Goal: Task Accomplishment & Management: Complete application form

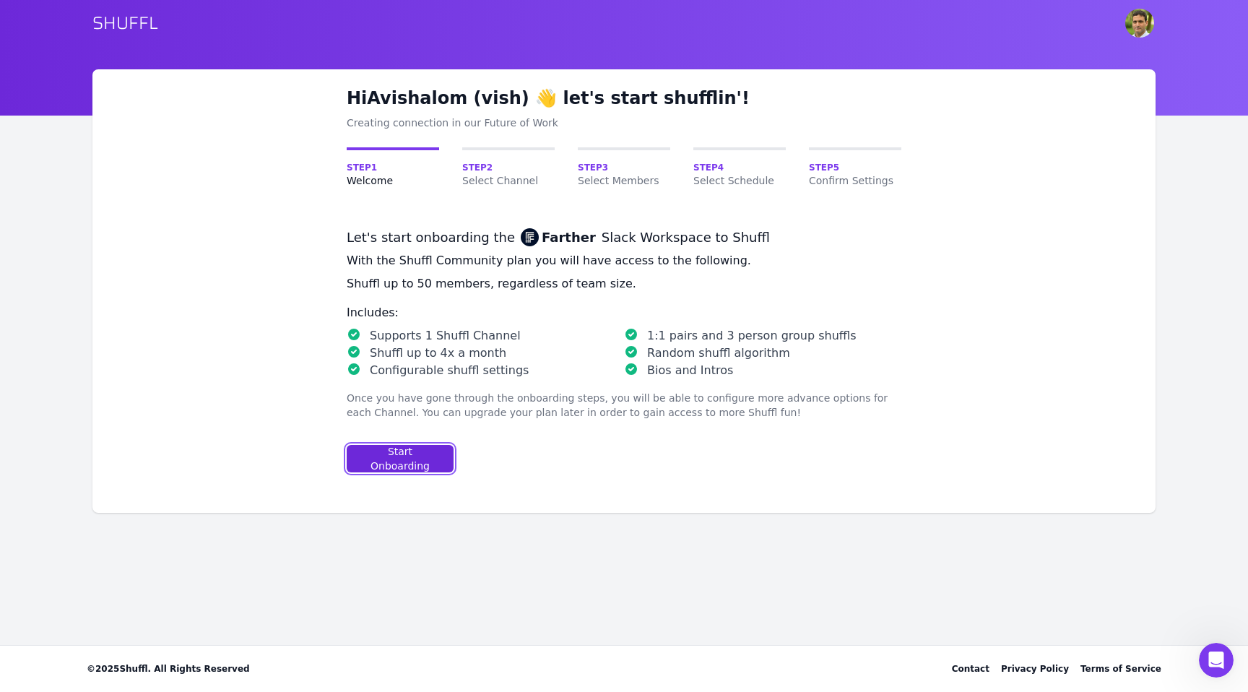
click at [435, 462] on div "Start Onboarding" at bounding box center [400, 458] width 82 height 29
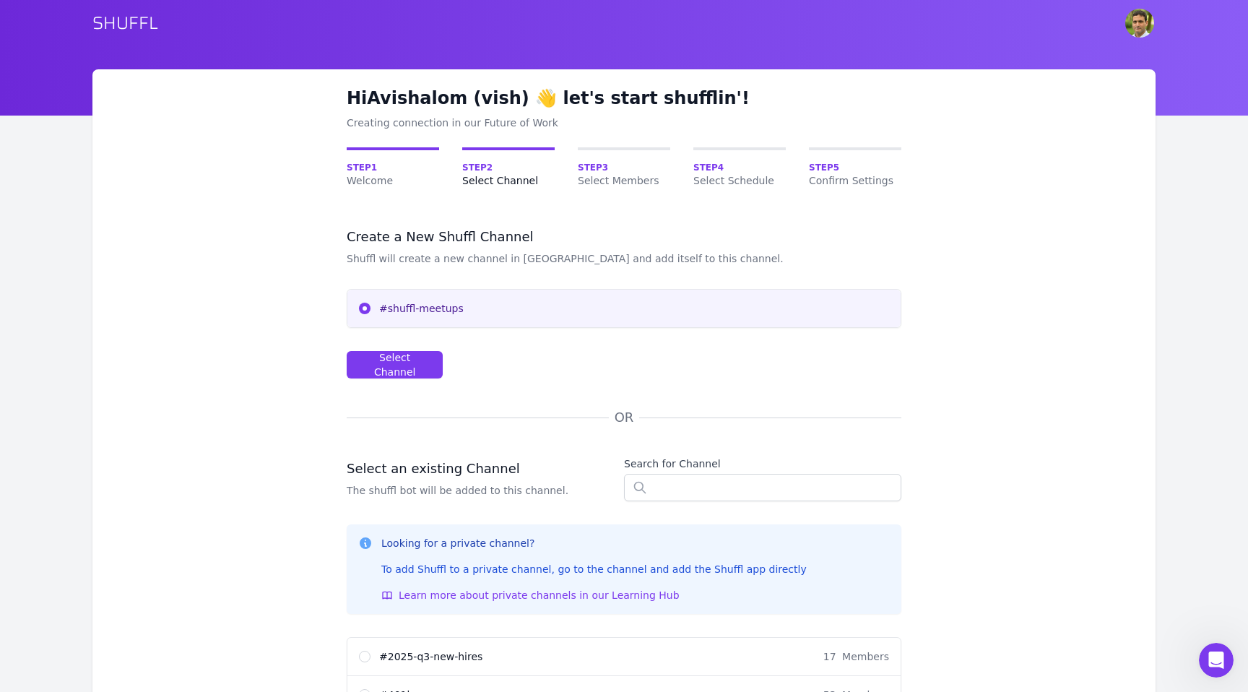
click at [423, 311] on span "#shuffl-meetups" at bounding box center [634, 308] width 510 height 14
click at [371, 311] on input "#shuffl-meetups" at bounding box center [365, 309] width 12 height 12
click at [460, 305] on span "#shuffl-meetups" at bounding box center [634, 308] width 510 height 14
click at [371, 305] on input "#shuffl-meetups" at bounding box center [365, 309] width 12 height 12
click at [474, 317] on div "#shuffl-meetups" at bounding box center [623, 309] width 553 height 38
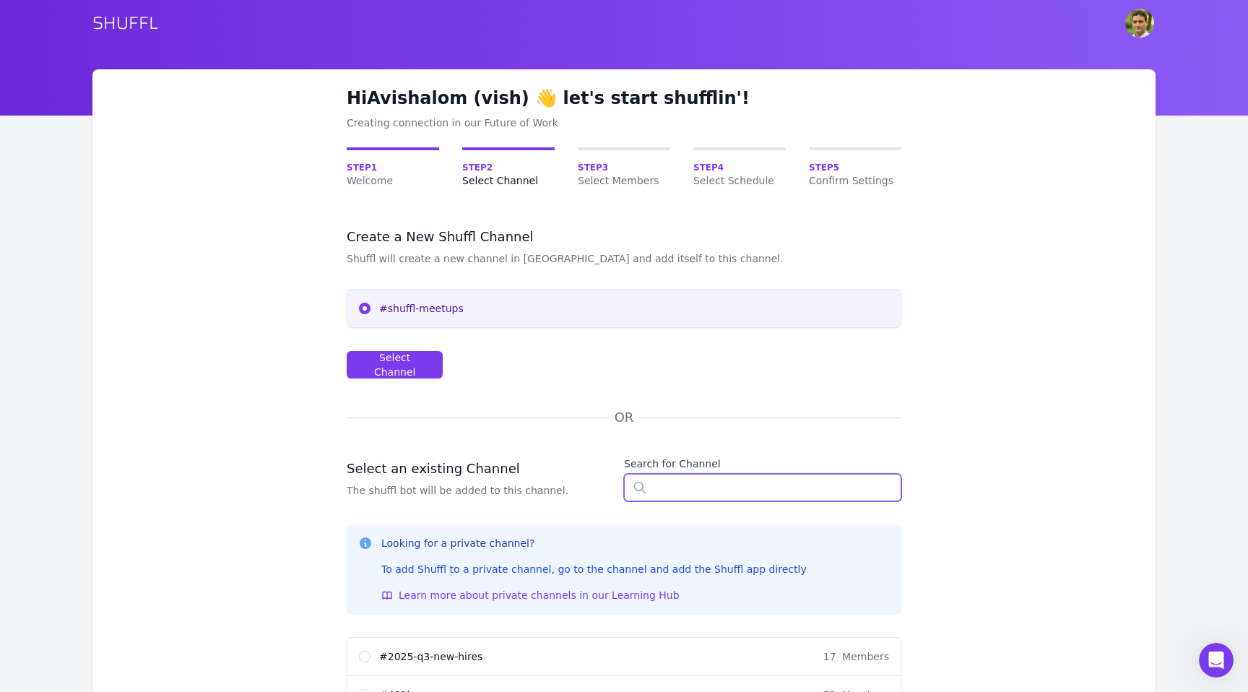
click at [685, 492] on input "text" at bounding box center [762, 487] width 277 height 27
type input "s"
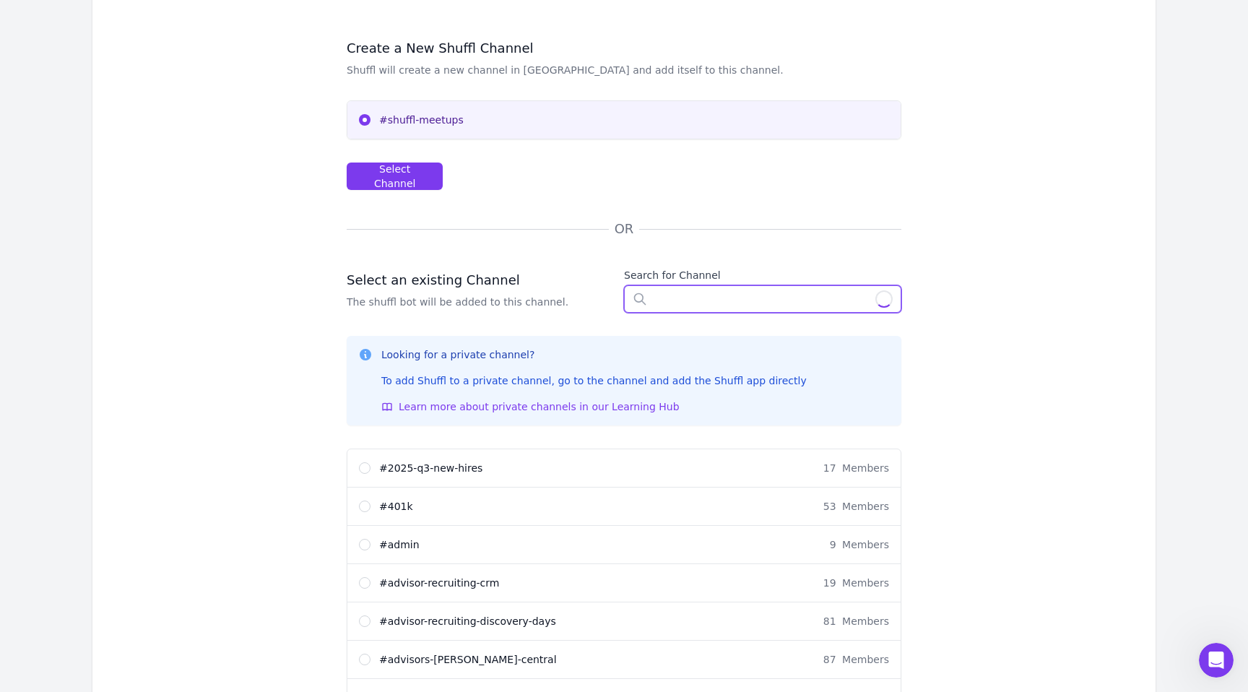
scroll to position [220, 0]
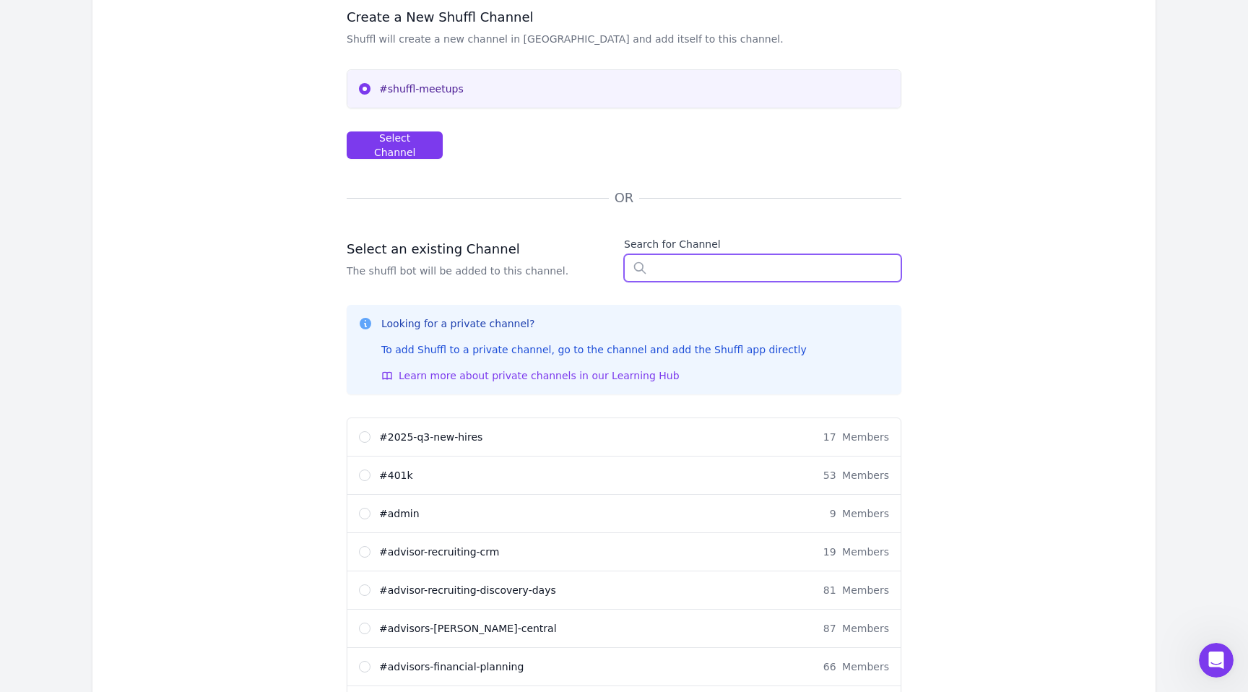
type input "o"
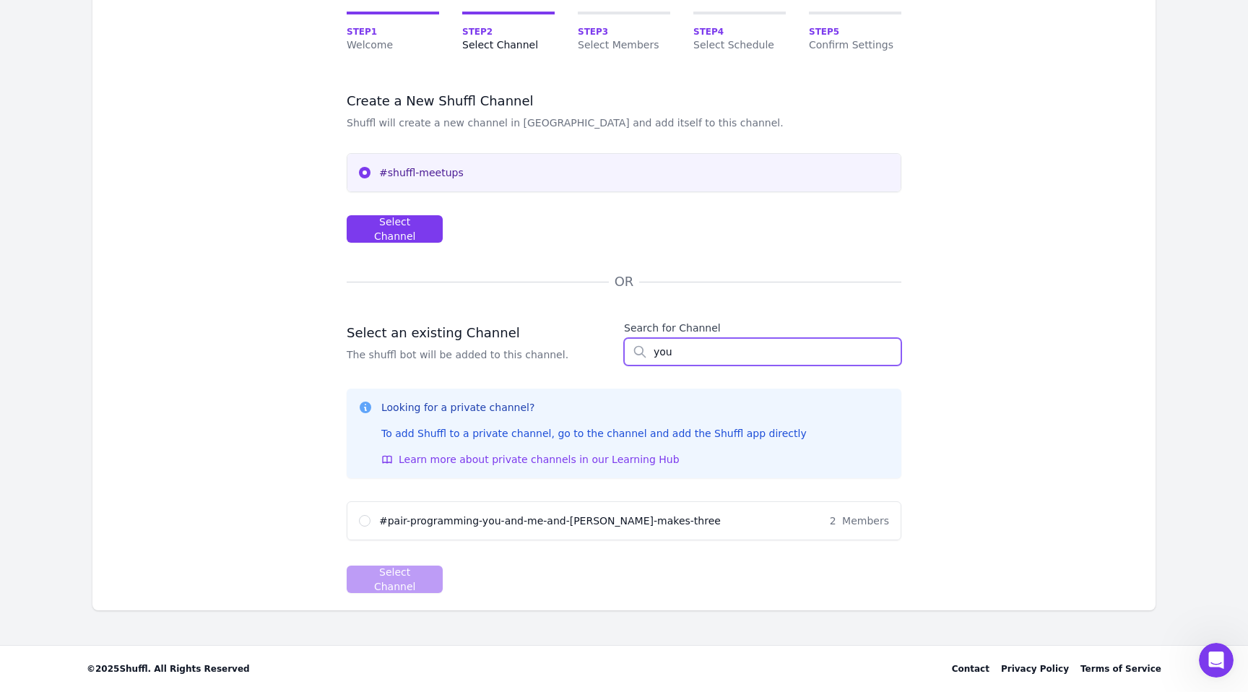
scroll to position [134, 0]
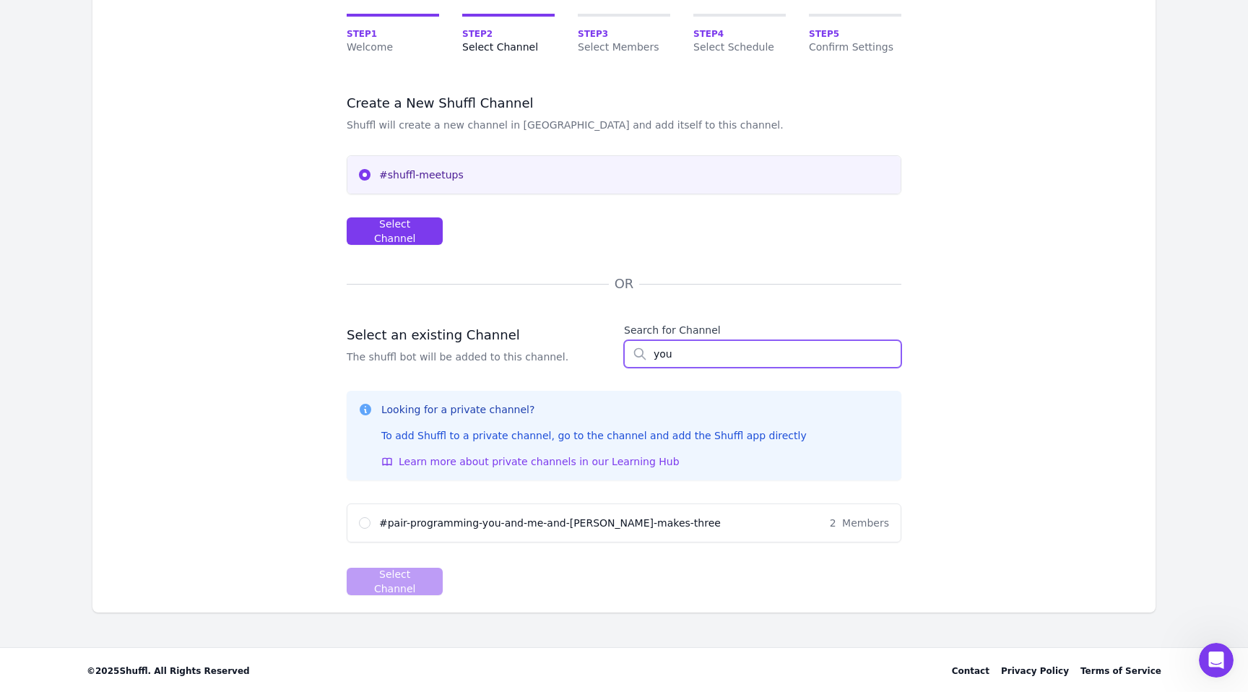
type input "you"
click at [363, 522] on input "# pair-programming-you-and-me-and-claude-makes-three 2 Members" at bounding box center [365, 523] width 12 height 12
radio input "true"
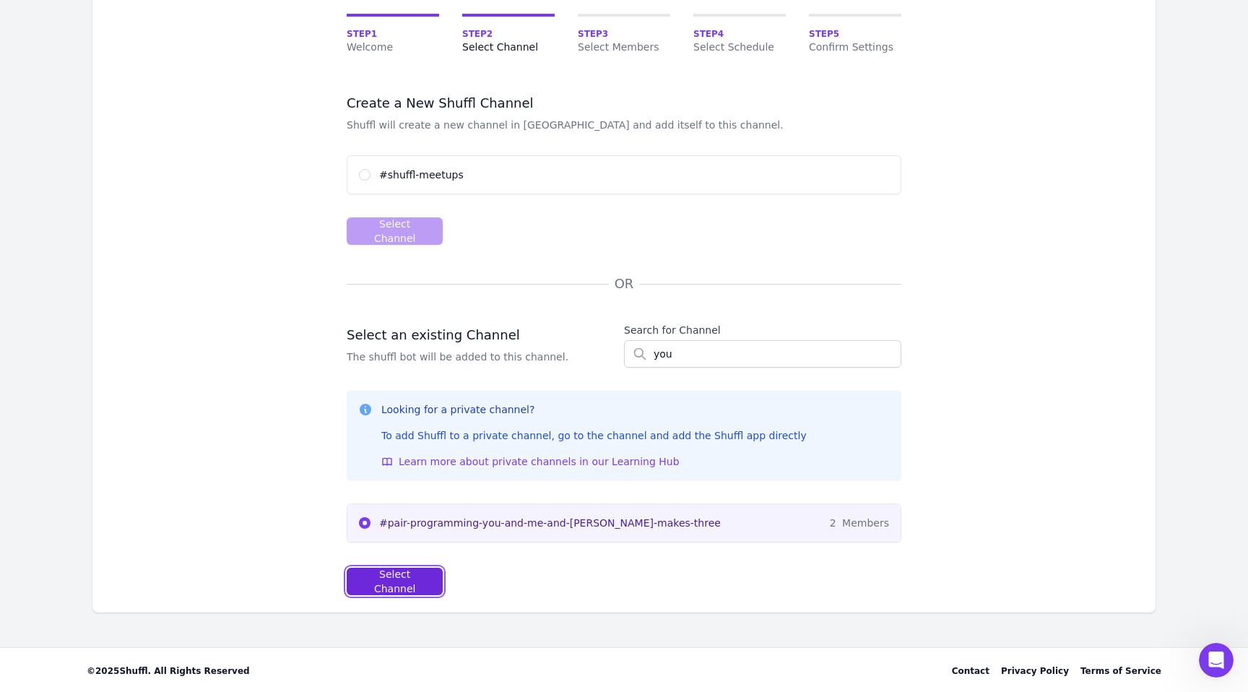
click at [389, 581] on div "Select Channel" at bounding box center [395, 581] width 72 height 29
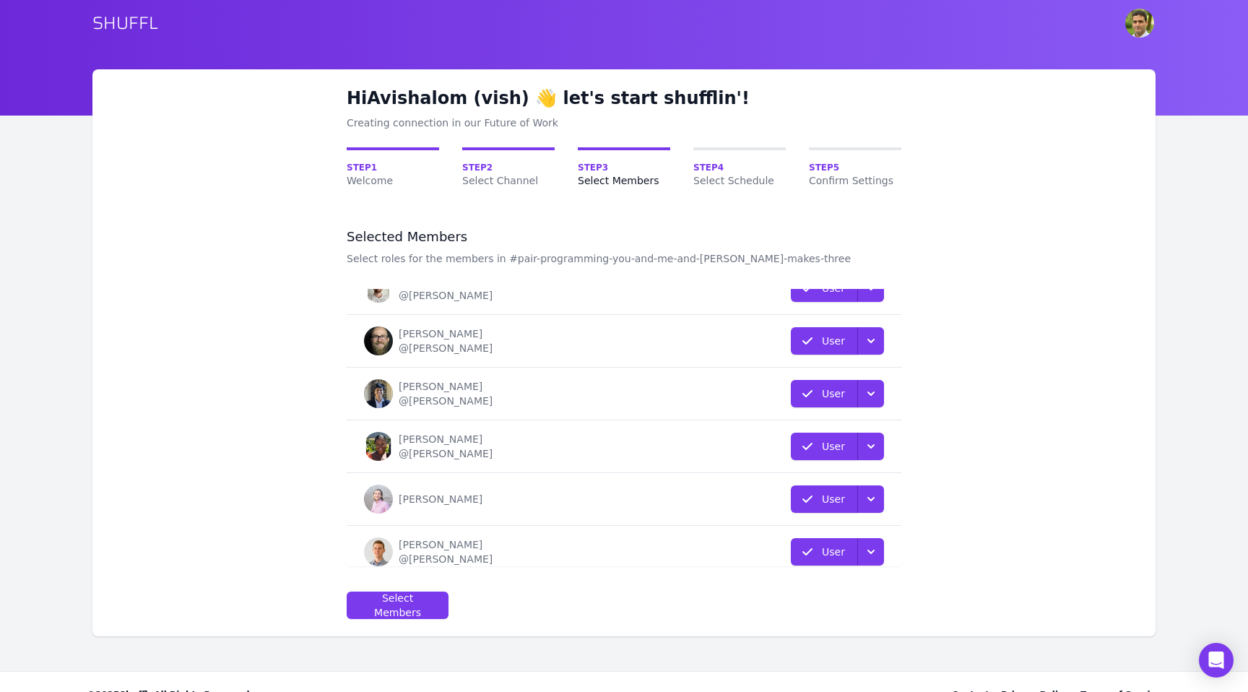
scroll to position [144, 0]
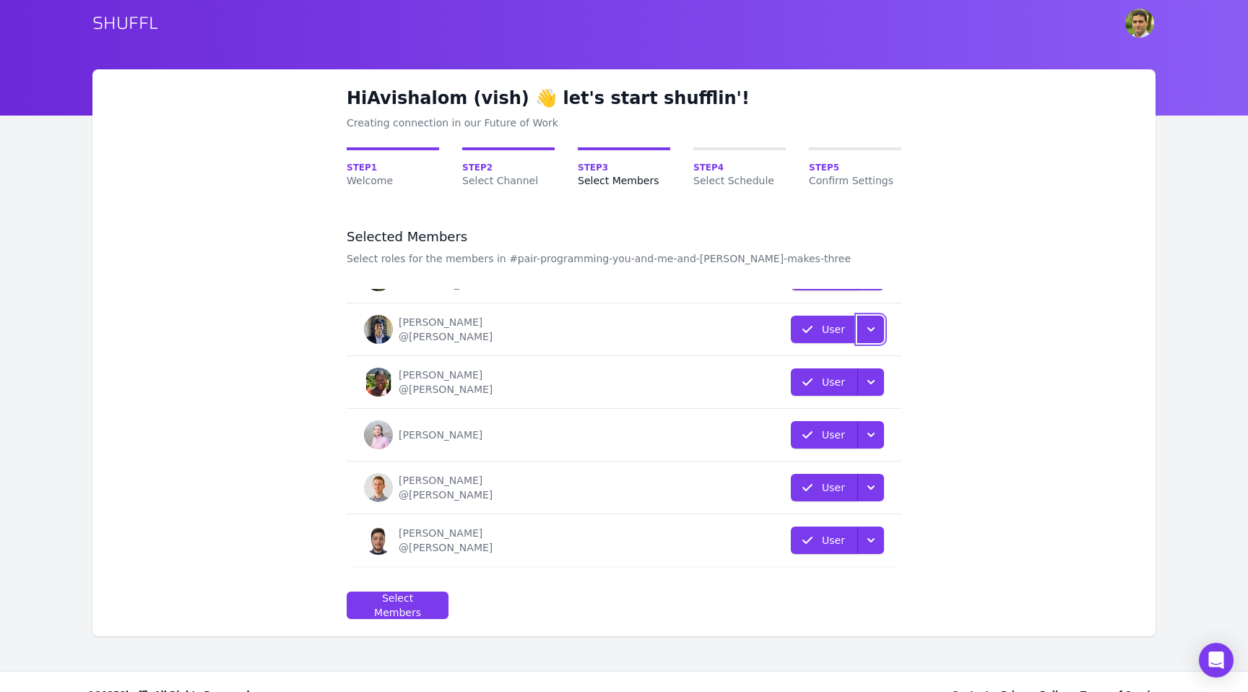
click at [868, 333] on icon "button" at bounding box center [871, 329] width 14 height 14
click at [947, 336] on div "Hi Avishalom (vish) 👋 let's start shufflin'! Creating connection in our Future …" at bounding box center [623, 352] width 1063 height 567
click at [871, 381] on icon "button" at bounding box center [871, 382] width 14 height 14
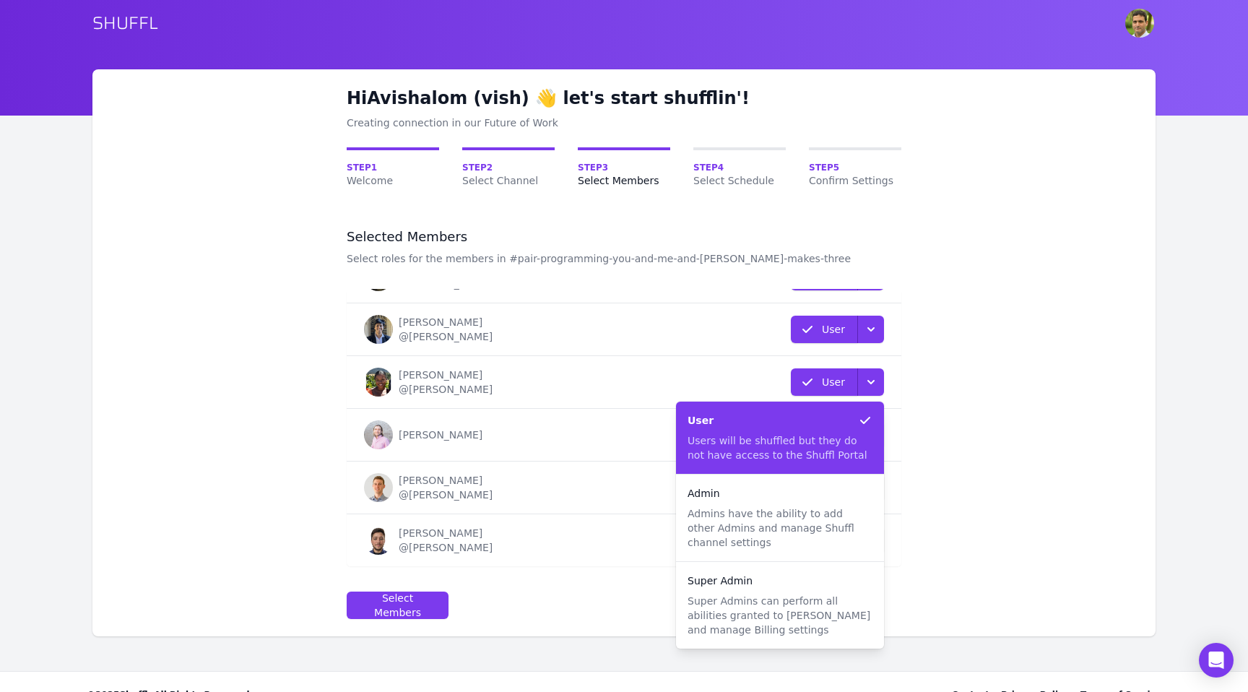
click at [779, 457] on p "Users will be shuffled but they do not have access to the Shuffl Portal" at bounding box center [780, 447] width 185 height 29
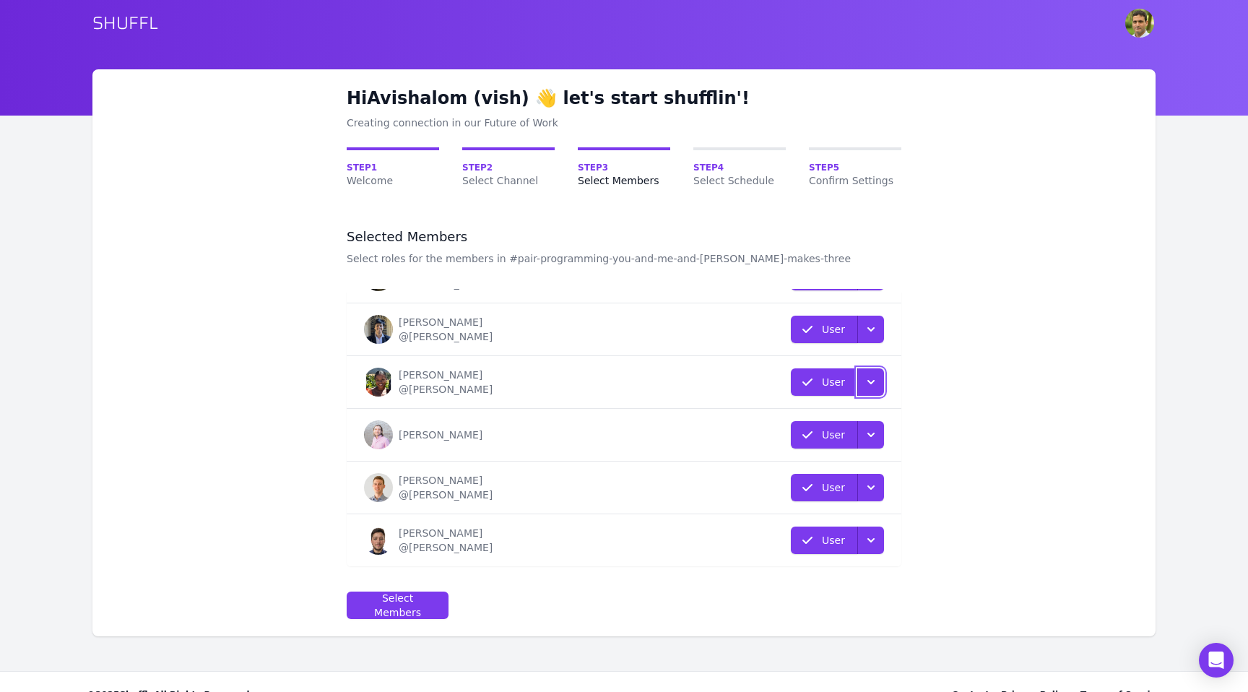
click at [870, 381] on icon "button" at bounding box center [871, 382] width 7 height 4
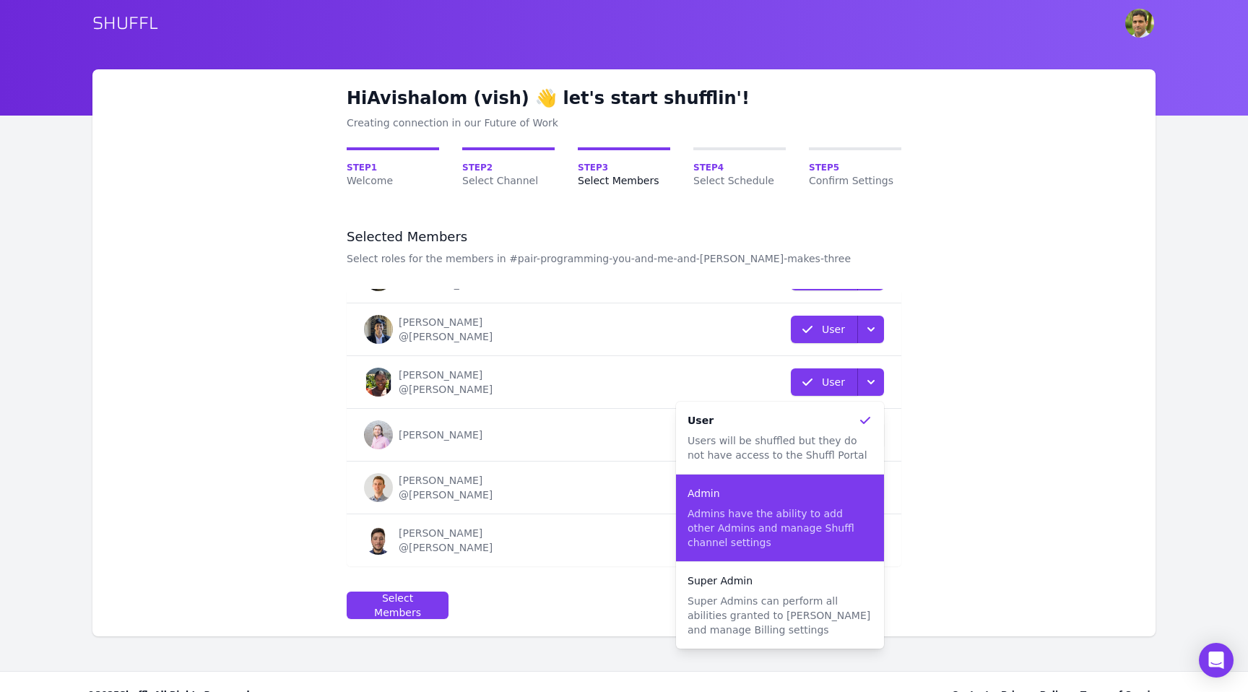
click at [787, 514] on p "Admins have the ability to add other Admins and manage Shuffl channel settings" at bounding box center [780, 527] width 185 height 43
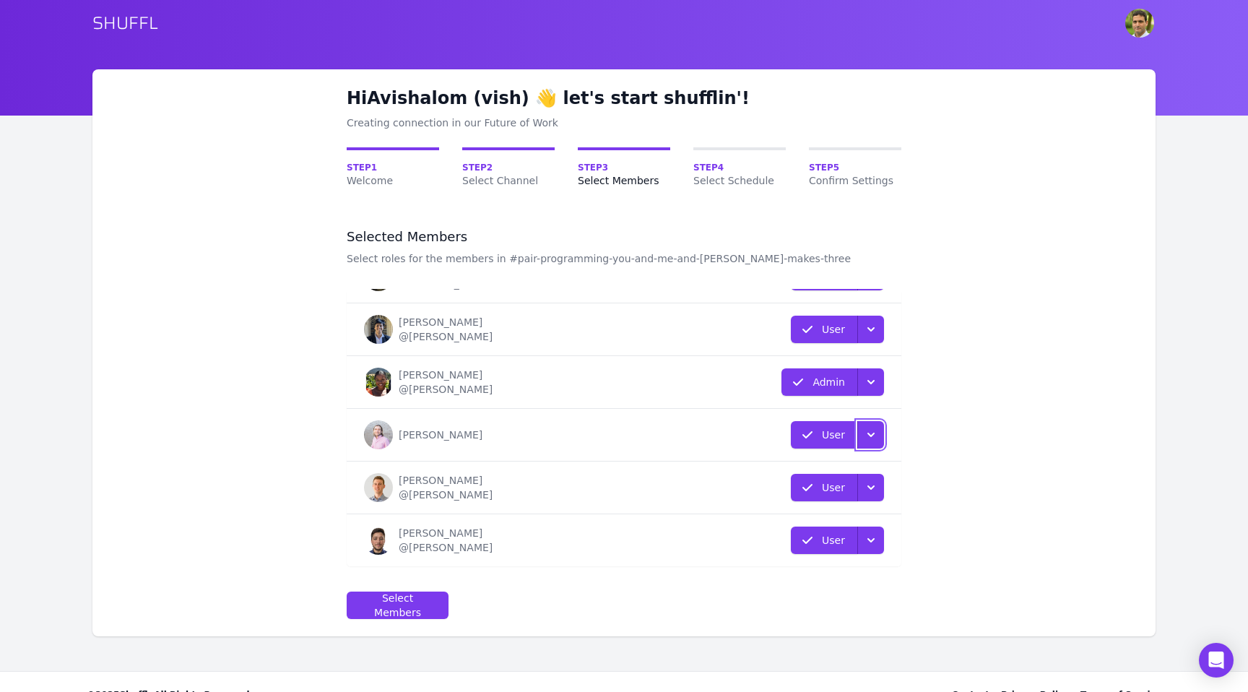
click at [873, 438] on icon "button" at bounding box center [871, 435] width 14 height 14
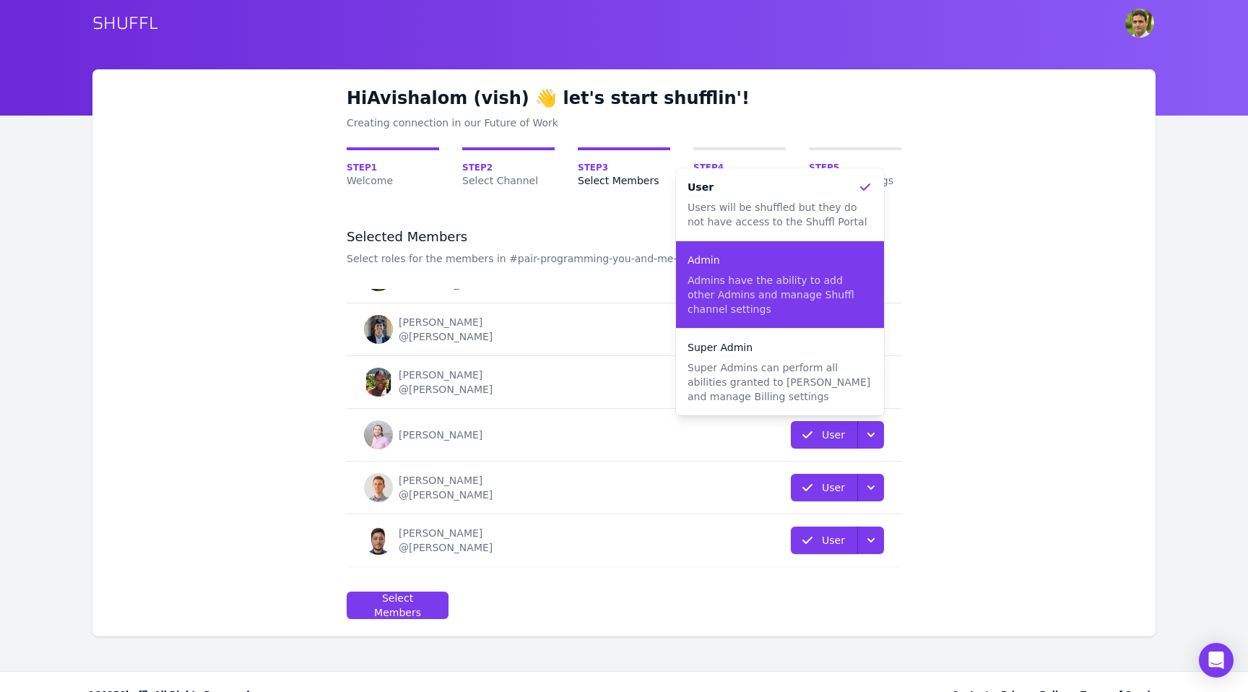
click at [813, 301] on p "Admins have the ability to add other Admins and manage Shuffl channel settings" at bounding box center [780, 294] width 185 height 43
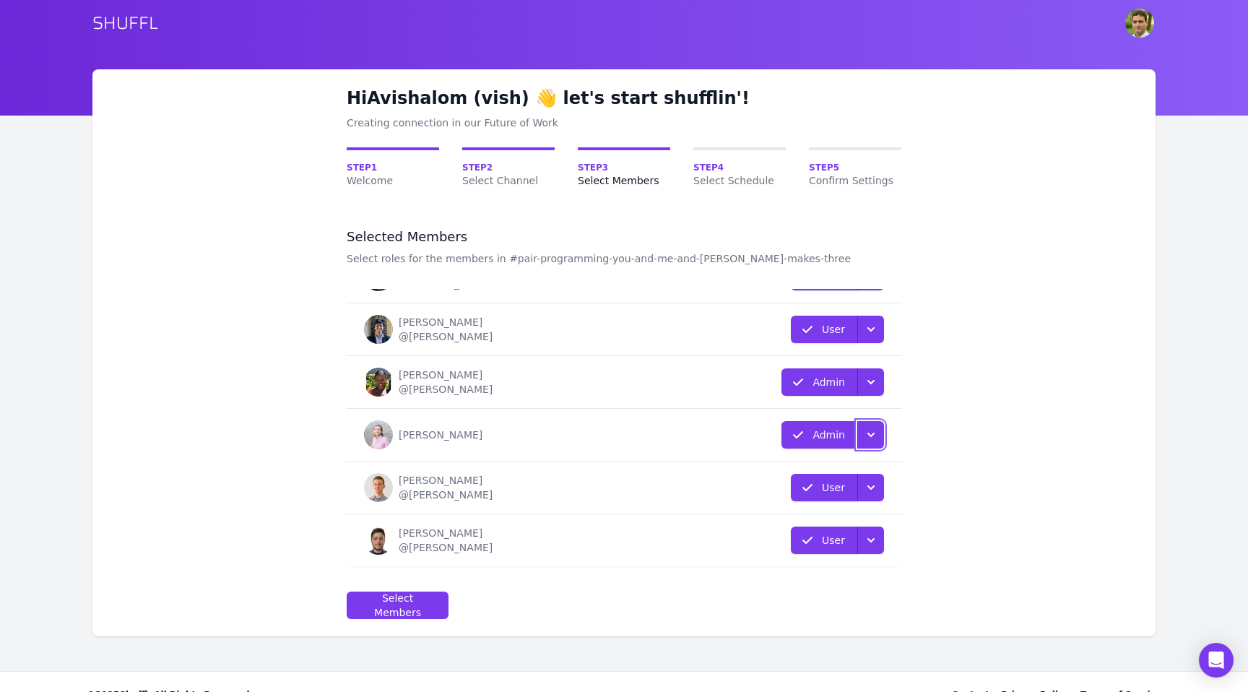
scroll to position [0, 0]
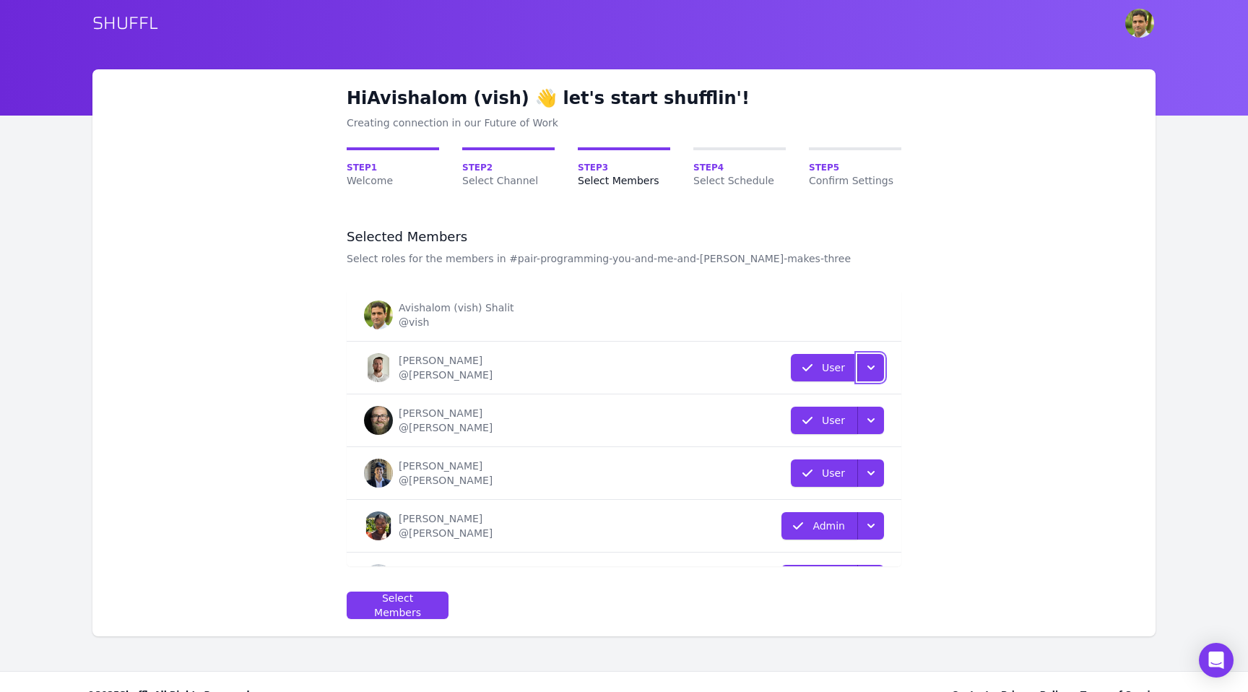
click at [873, 369] on icon "button" at bounding box center [871, 367] width 14 height 14
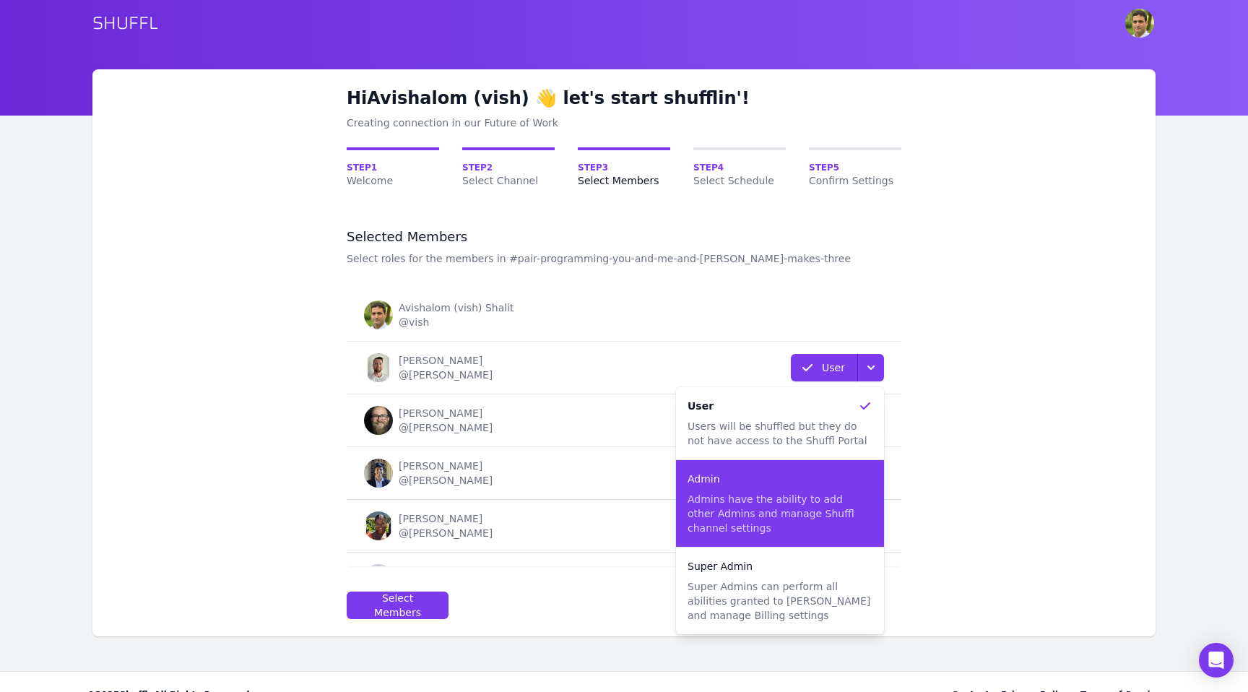
click at [793, 496] on p "Admins have the ability to add other Admins and manage Shuffl channel settings" at bounding box center [780, 513] width 185 height 43
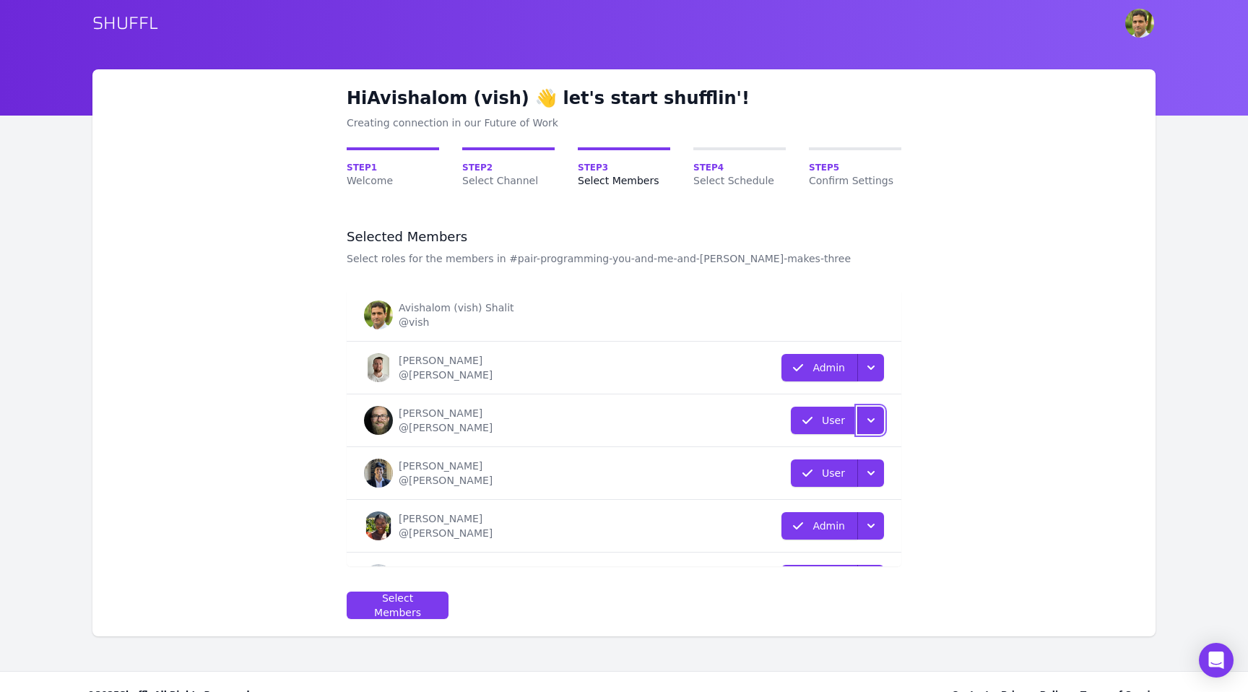
click at [866, 423] on icon "button" at bounding box center [871, 420] width 14 height 14
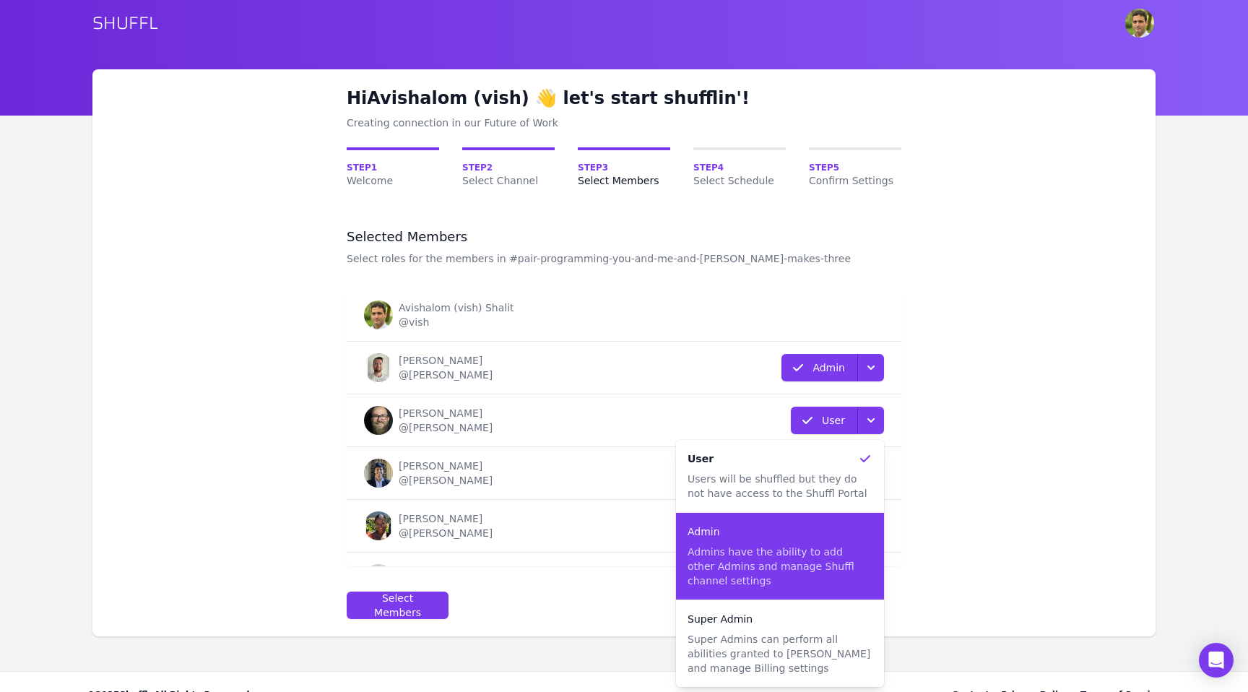
click at [764, 549] on p "Admins have the ability to add other Admins and manage Shuffl channel settings" at bounding box center [780, 566] width 185 height 43
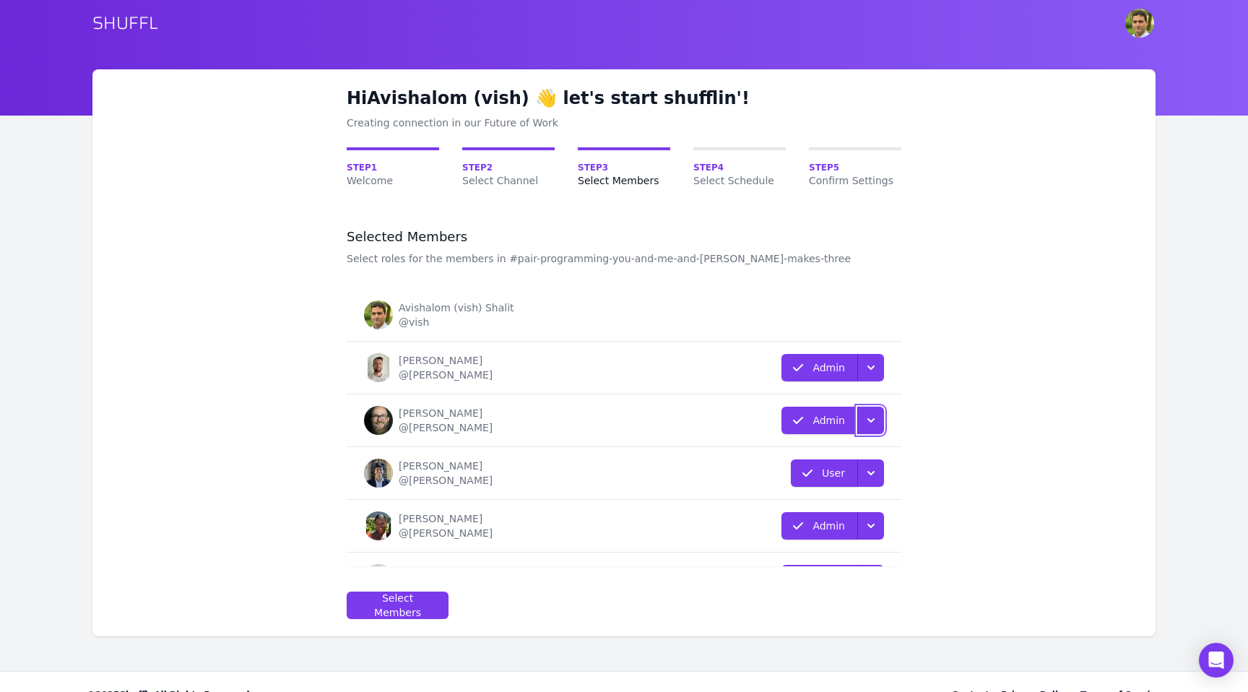
scroll to position [144, 0]
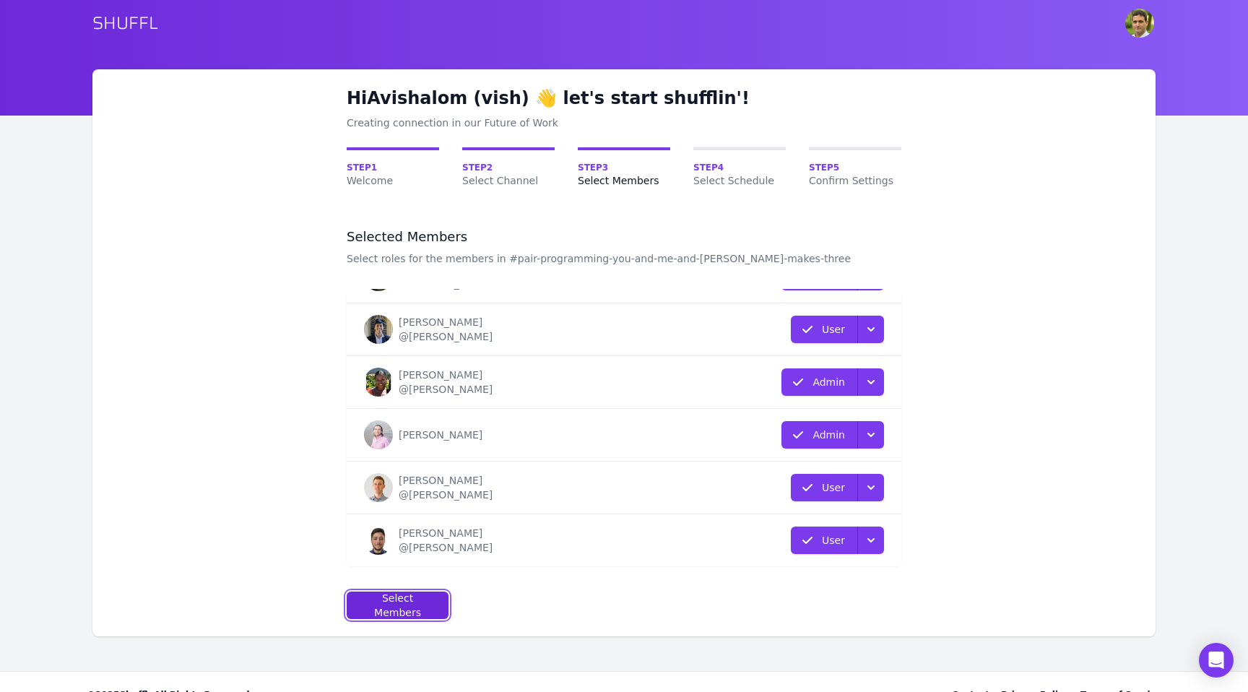
click at [411, 601] on div "Select Members" at bounding box center [397, 605] width 77 height 29
select select "10"
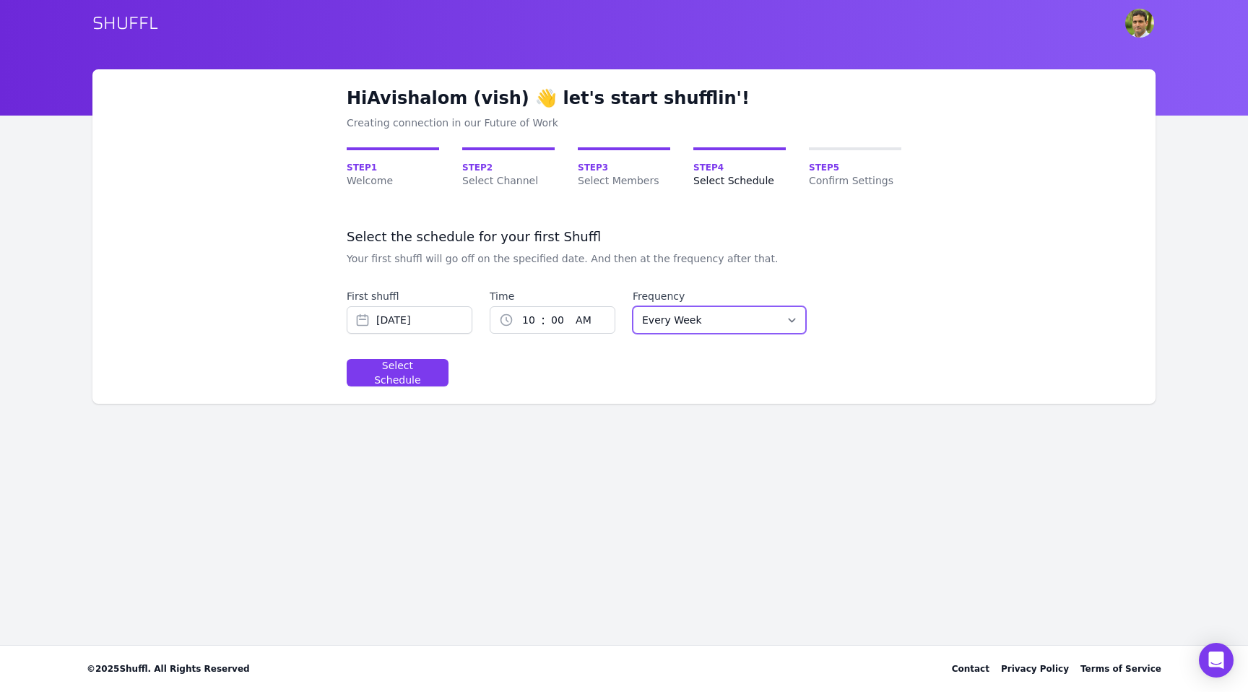
click at [729, 333] on select "Every Week Every Two Weeks Every Three Weeks Every Four Weeks Start Of Every Mo…" at bounding box center [719, 319] width 173 height 27
click at [715, 322] on select "Every Week Every Two Weeks Every Three Weeks Every Four Weeks Start Of Every Mo…" at bounding box center [719, 319] width 173 height 27
select select "EVERY_WEEK"
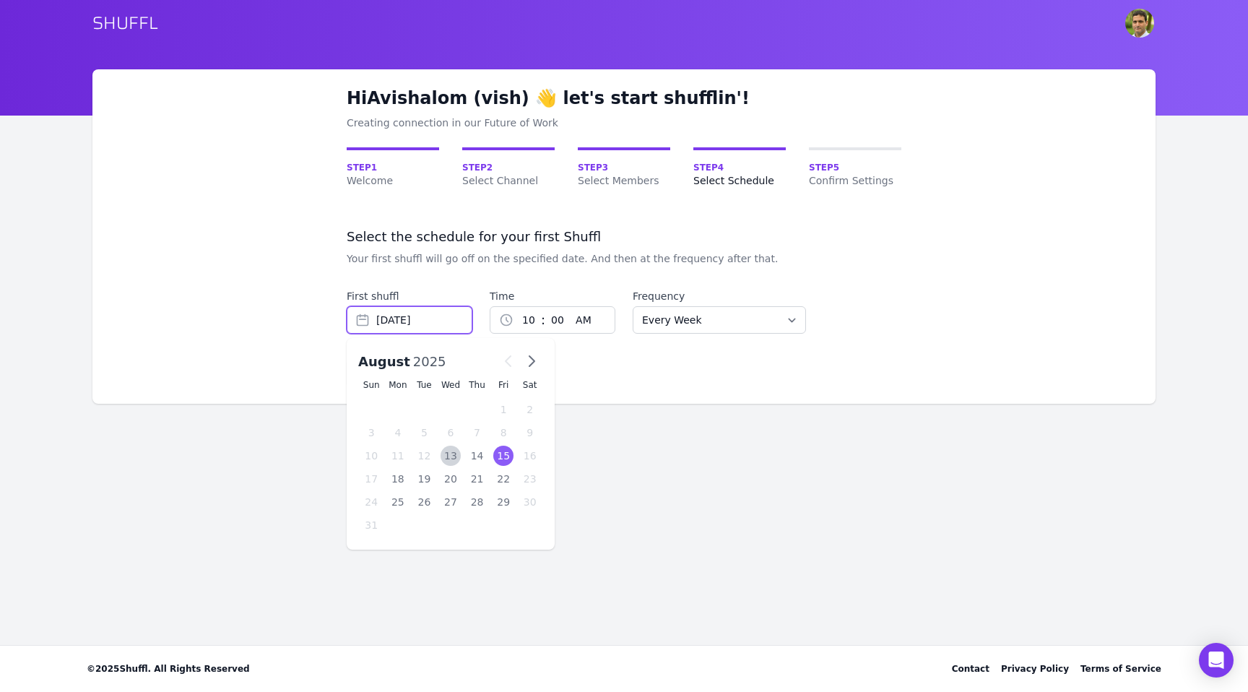
click at [402, 322] on input "Aug 15, 2025" at bounding box center [410, 319] width 126 height 27
click at [449, 455] on div "13" at bounding box center [451, 456] width 21 height 20
type input "Aug 13, 2025"
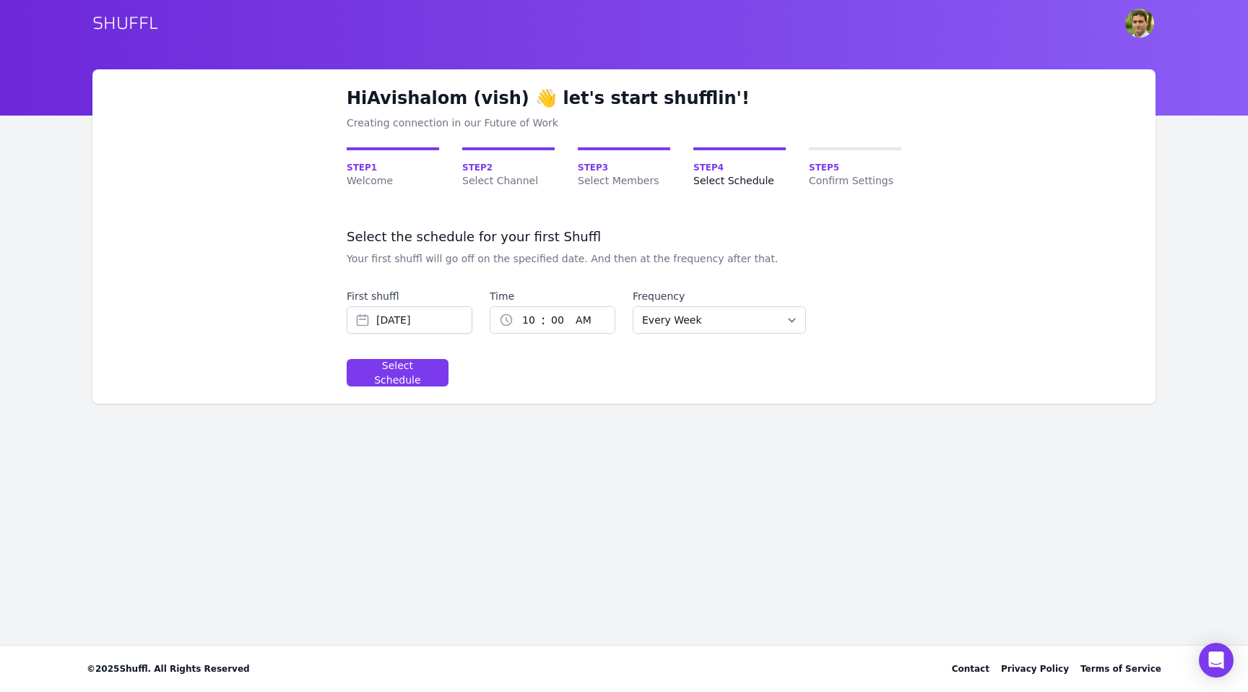
click at [530, 319] on select "1 2 3 4 5 6 7 8 9 10 11 12" at bounding box center [527, 320] width 27 height 26
select select "1"
click at [577, 321] on select "AM PM" at bounding box center [595, 320] width 51 height 26
select select "pm"
click at [421, 375] on div "Select Schedule" at bounding box center [397, 372] width 77 height 29
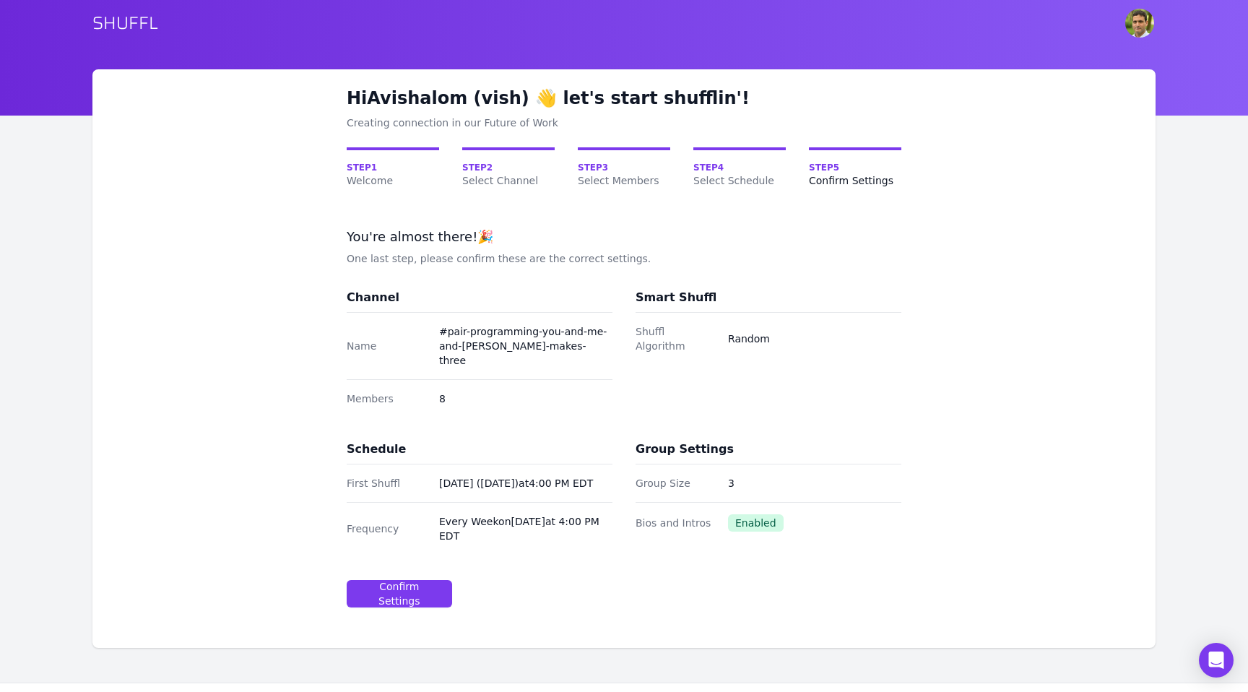
click at [730, 476] on dd "3" at bounding box center [814, 483] width 173 height 14
click at [596, 169] on span "Step 3" at bounding box center [624, 168] width 92 height 12
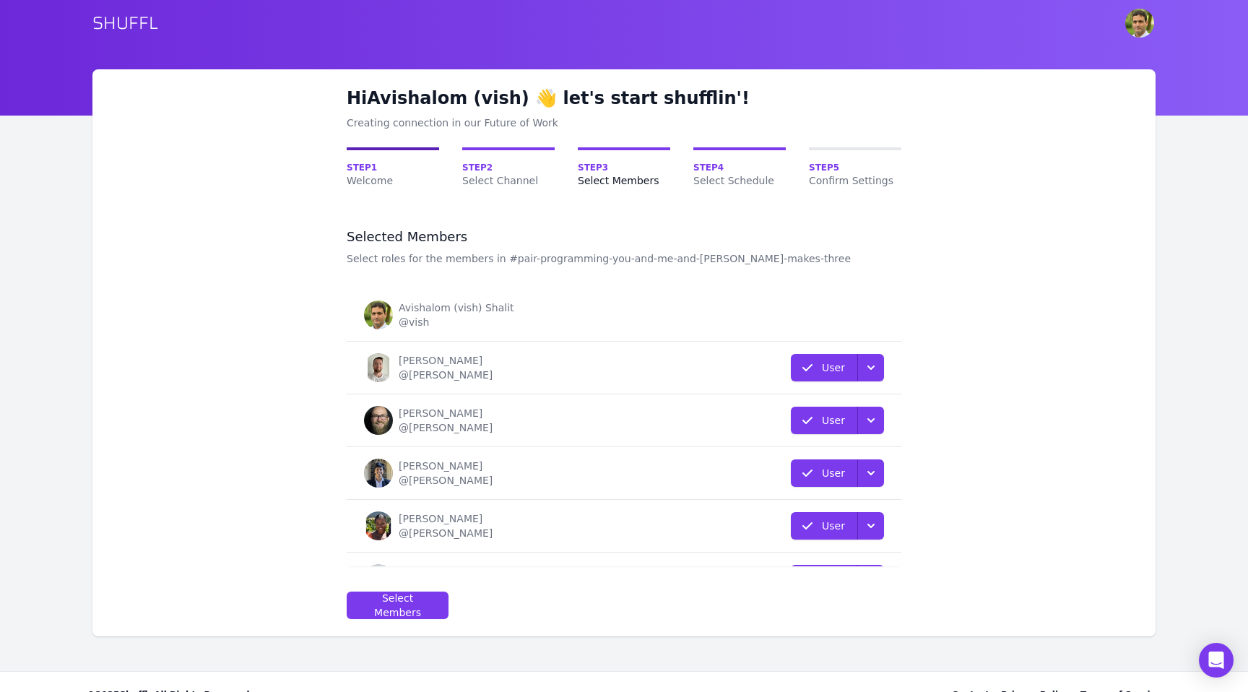
click at [374, 170] on span "Step 1" at bounding box center [393, 168] width 92 height 12
click at [509, 183] on span "Select Channel" at bounding box center [508, 180] width 92 height 14
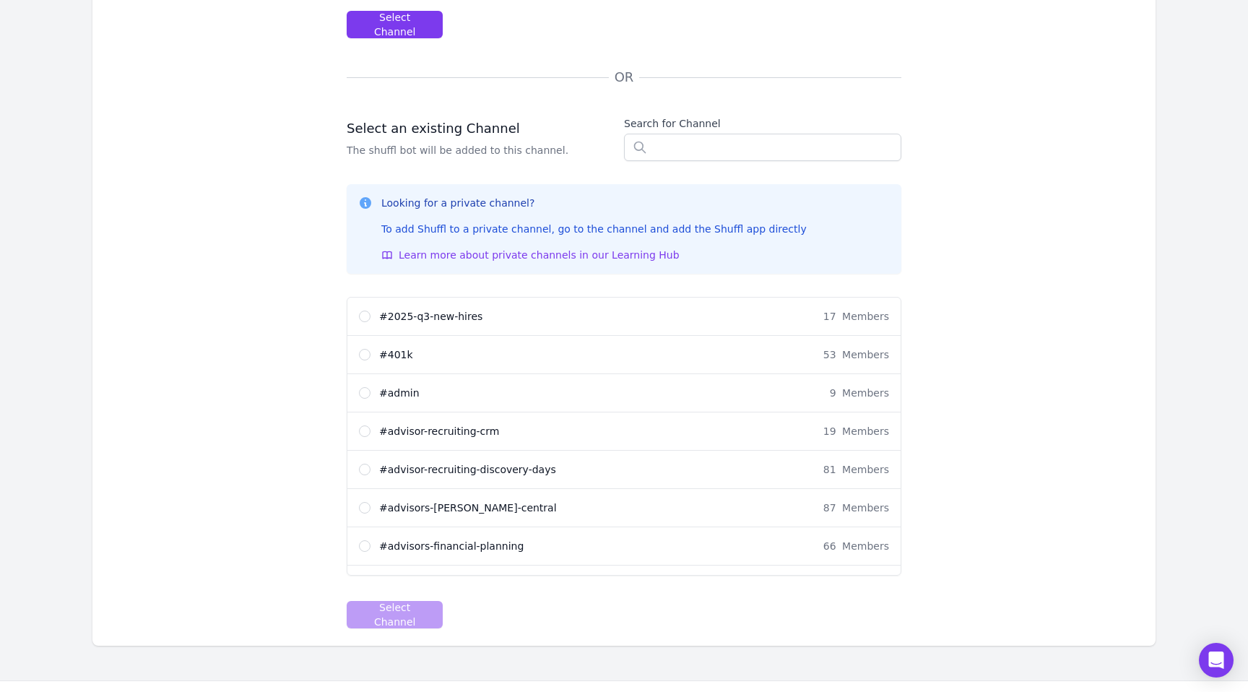
scroll to position [373, 0]
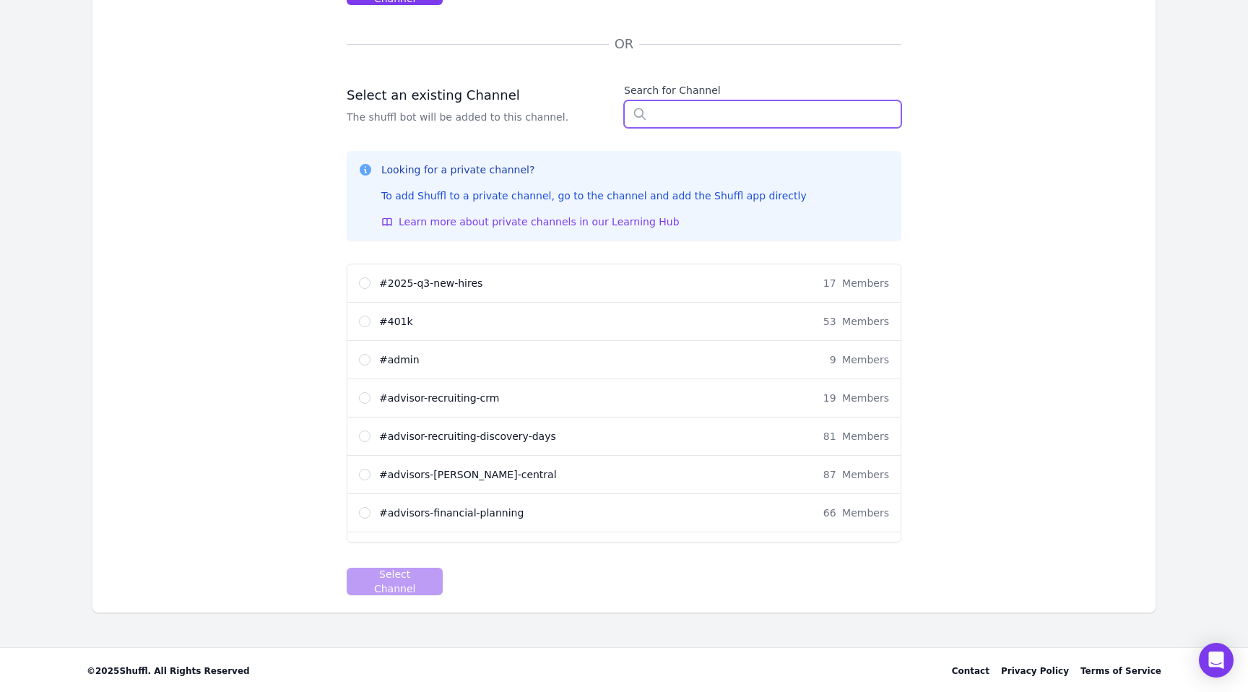
click at [683, 114] on input "text" at bounding box center [762, 113] width 277 height 27
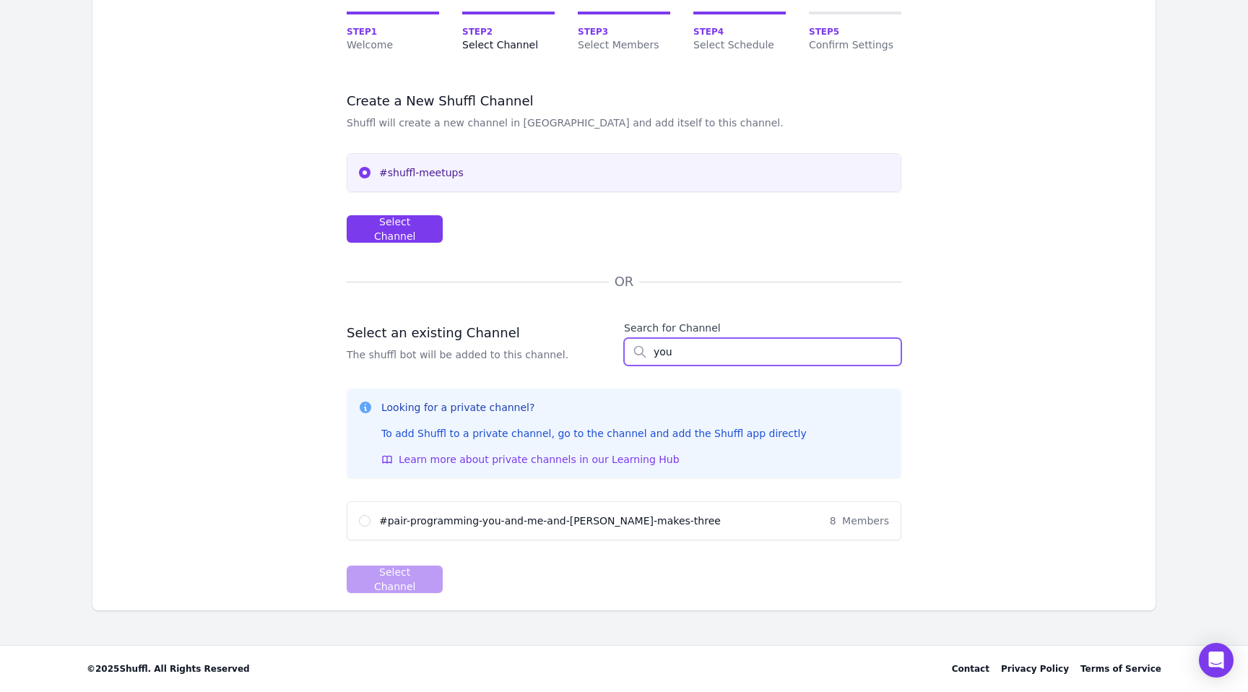
scroll to position [134, 0]
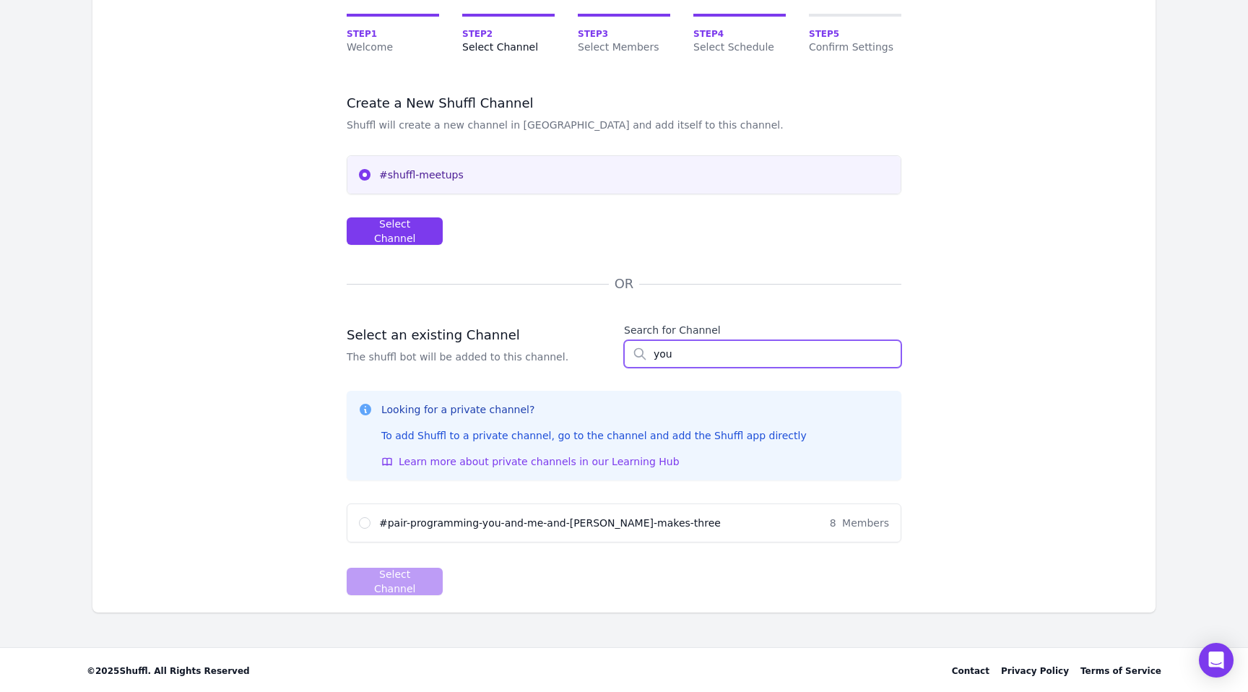
type input "you"
click at [367, 518] on input "# pair-programming-you-and-me-and-claude-makes-three 8 Members" at bounding box center [365, 523] width 12 height 12
radio input "true"
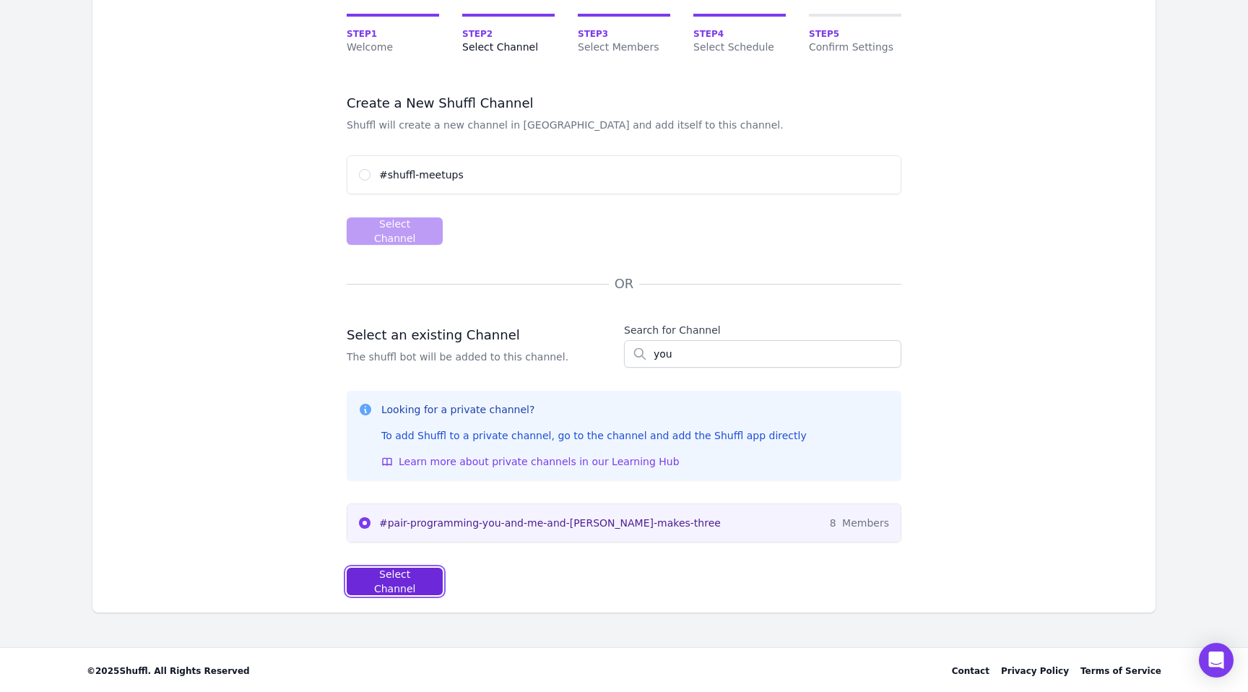
click at [407, 579] on div "Select Channel" at bounding box center [395, 581] width 72 height 29
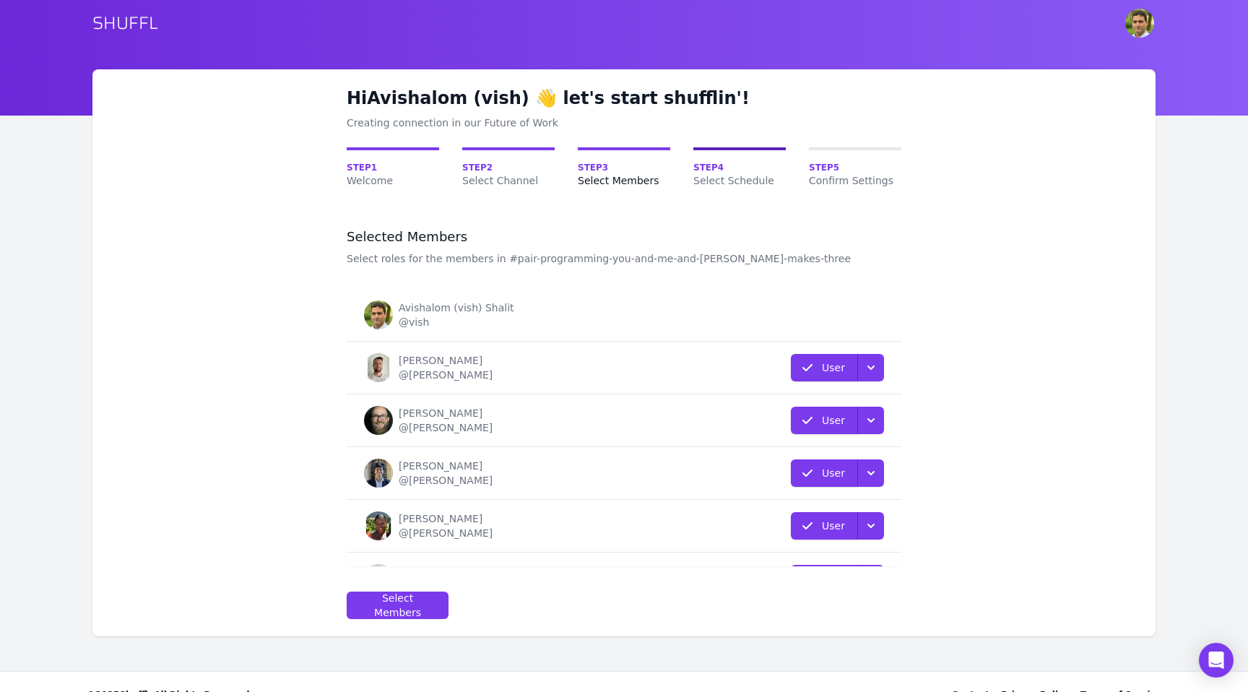
click at [730, 180] on span "Select Schedule" at bounding box center [739, 180] width 92 height 14
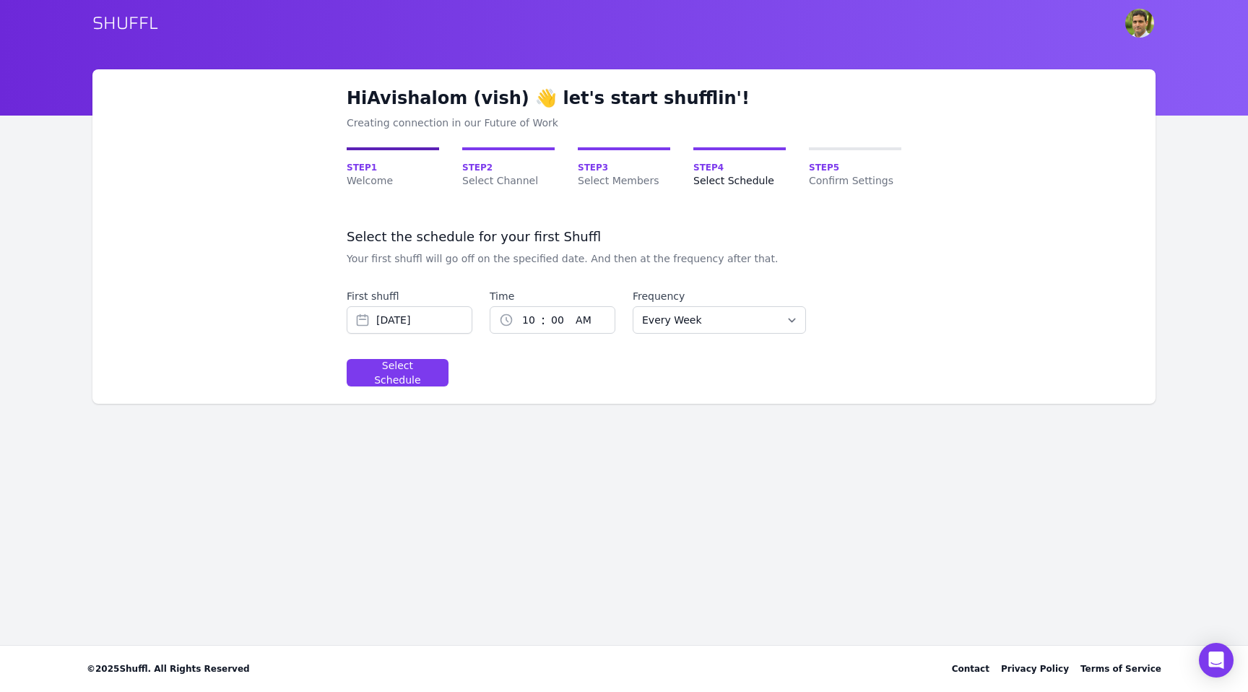
click at [363, 169] on span "Step 1" at bounding box center [393, 168] width 92 height 12
click at [365, 166] on span "Step 1" at bounding box center [393, 168] width 92 height 12
click at [520, 324] on select "1 2 3 4 5 6 7 8 9 10 11 12" at bounding box center [527, 320] width 27 height 26
select select "1"
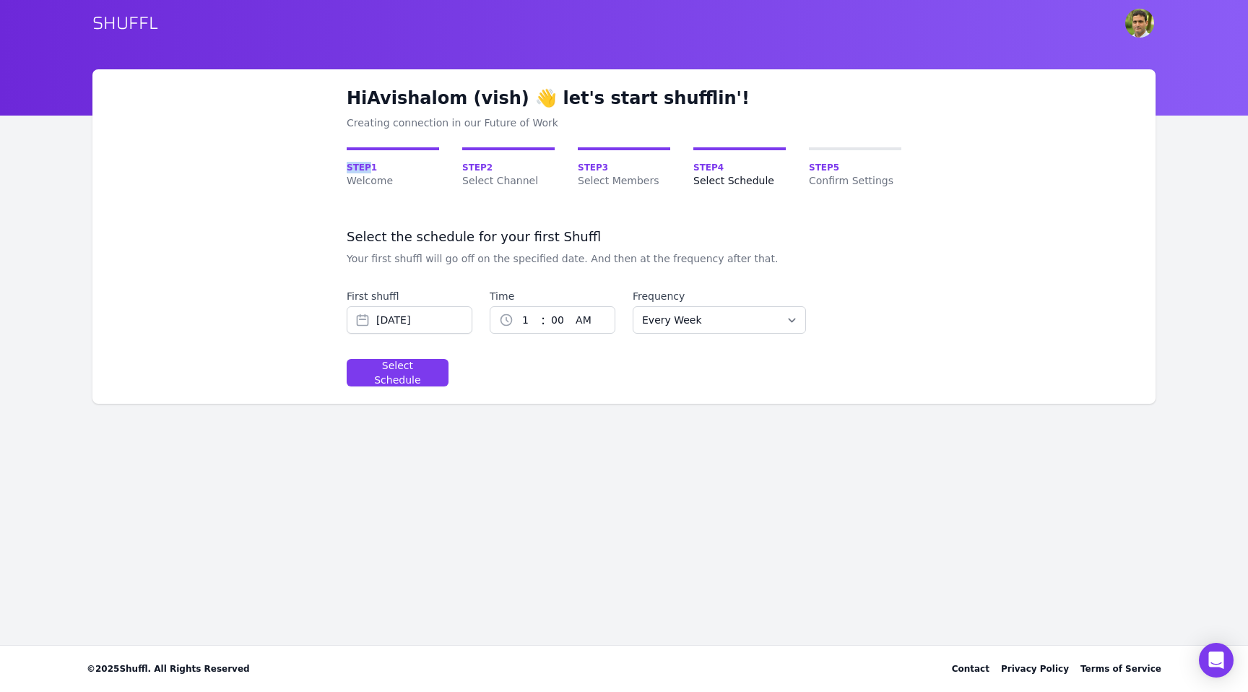
click at [574, 326] on select "AM PM" at bounding box center [595, 320] width 51 height 26
select select "pm"
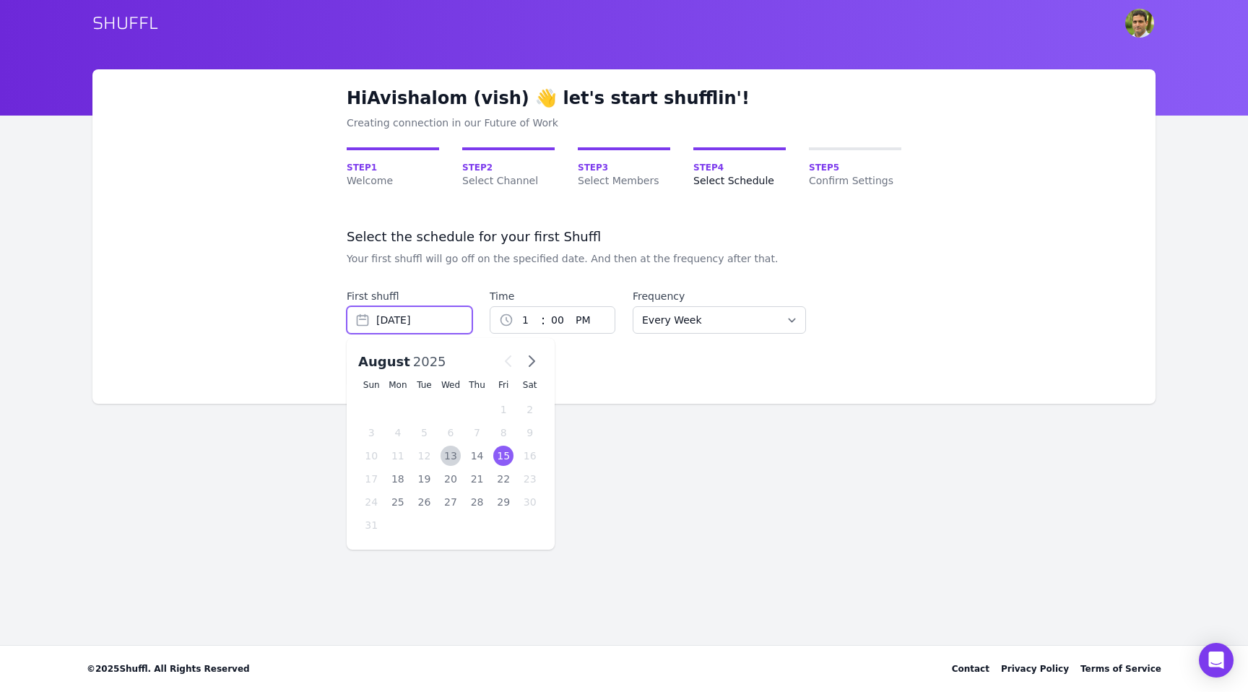
click at [420, 320] on input "Aug 15, 2025" at bounding box center [410, 319] width 126 height 27
click at [446, 455] on div "13" at bounding box center [451, 456] width 21 height 20
type input "Aug 13, 2025"
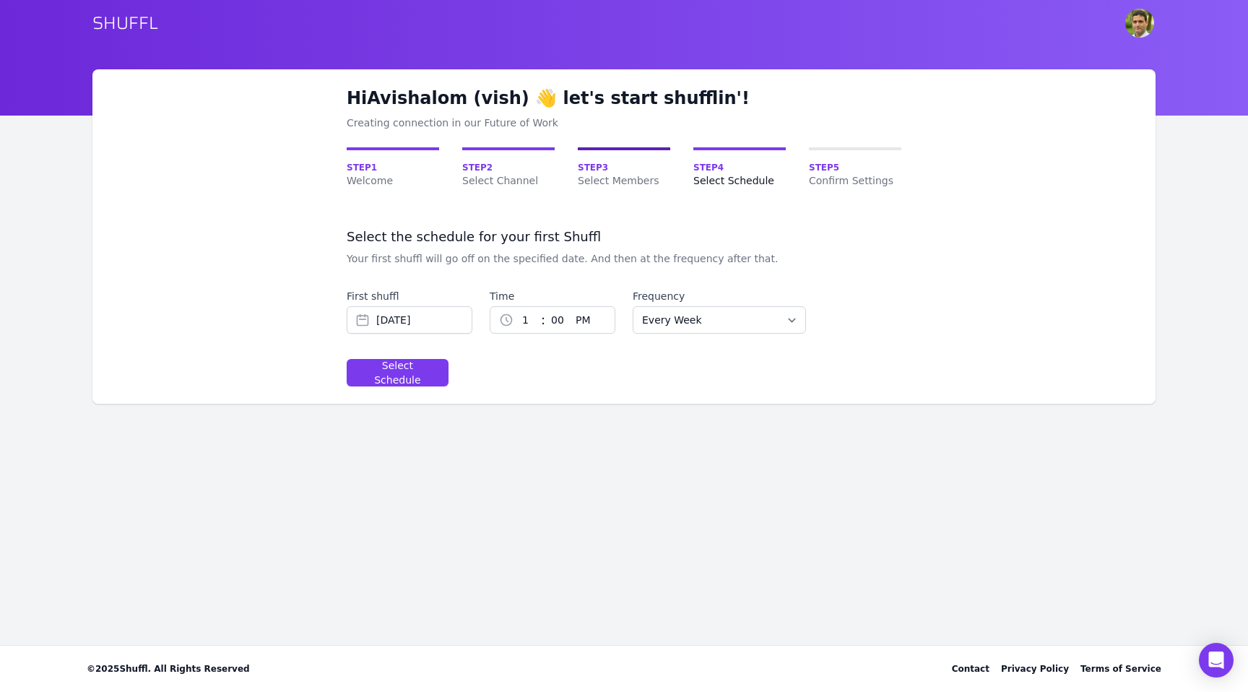
click at [600, 163] on span "Step 3" at bounding box center [624, 168] width 92 height 12
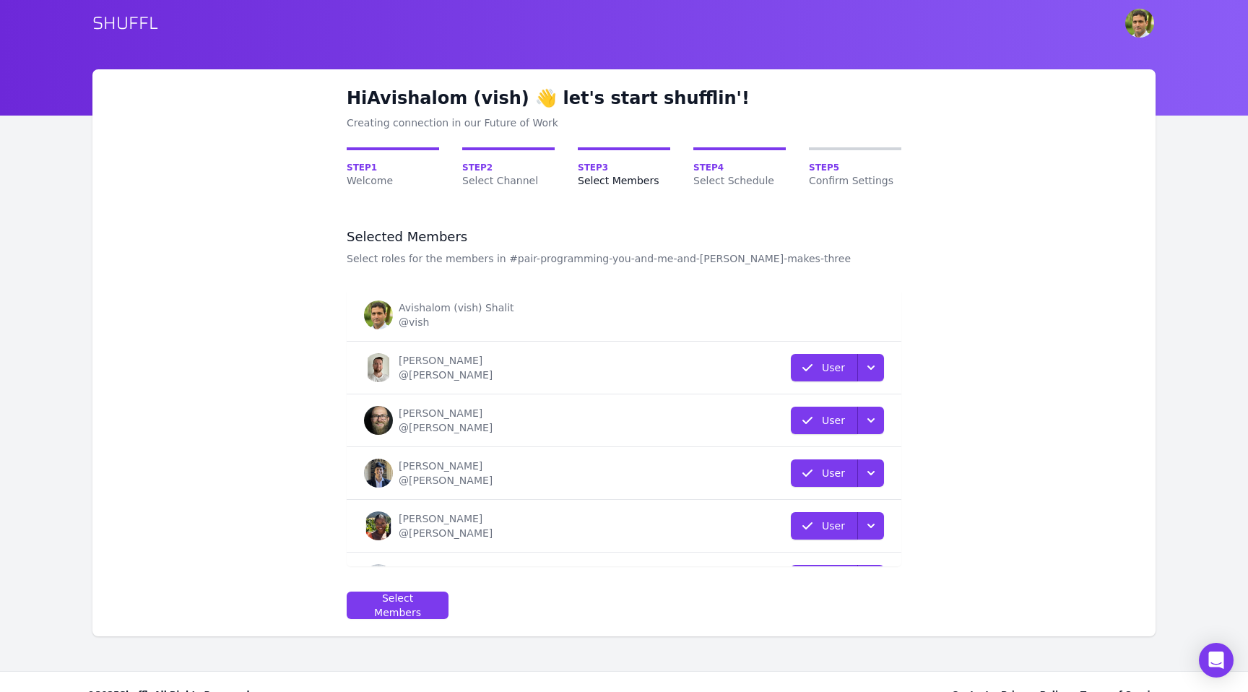
click at [821, 167] on span "Step 5" at bounding box center [855, 168] width 92 height 12
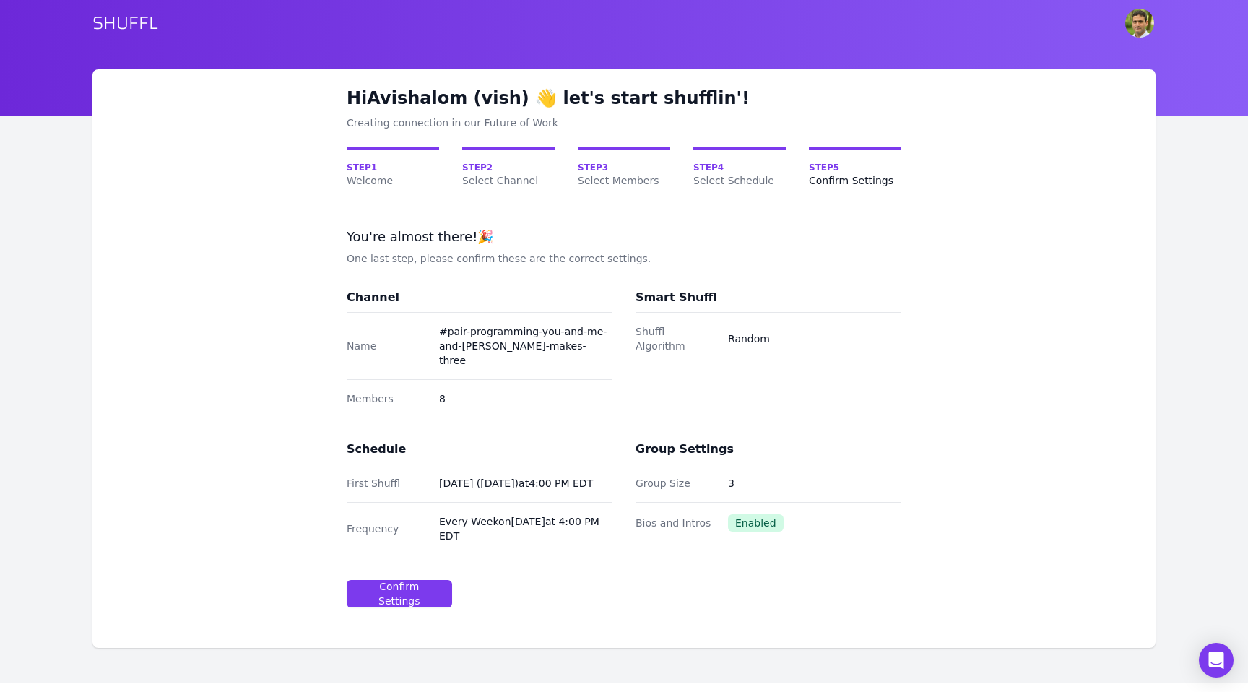
click at [730, 476] on dd "3" at bounding box center [814, 483] width 173 height 14
click at [747, 476] on dd "3" at bounding box center [814, 483] width 173 height 14
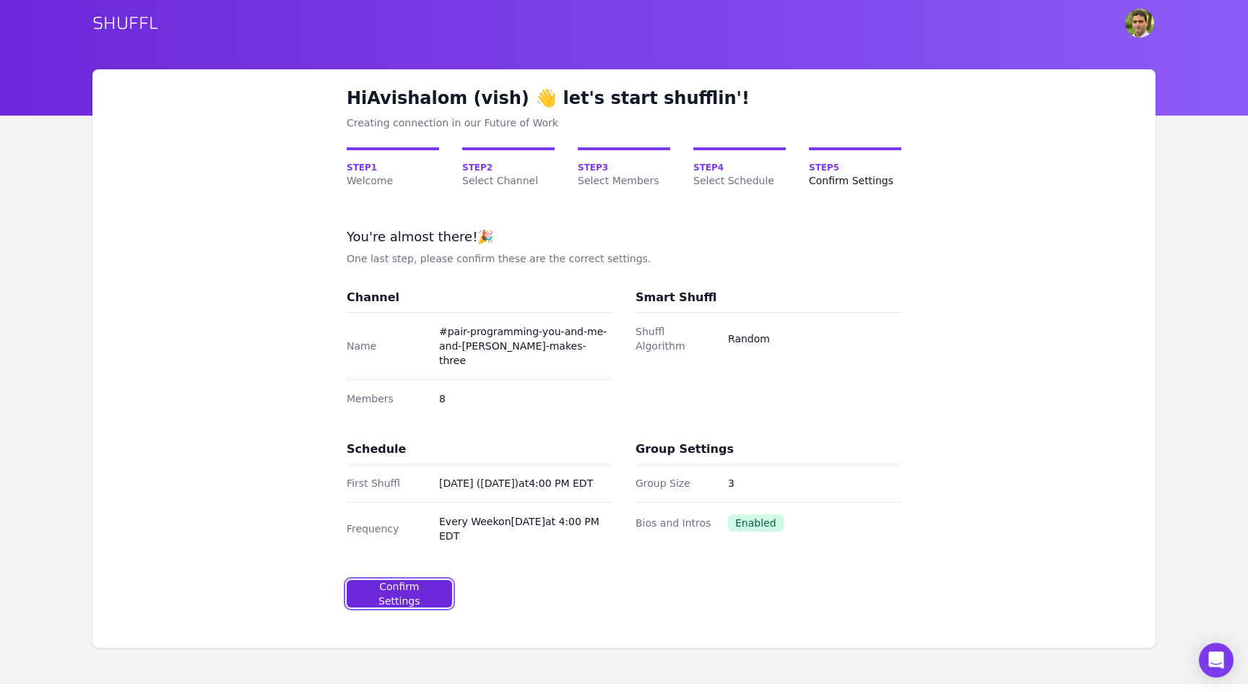
click at [412, 579] on div "Confirm Settings" at bounding box center [399, 593] width 81 height 29
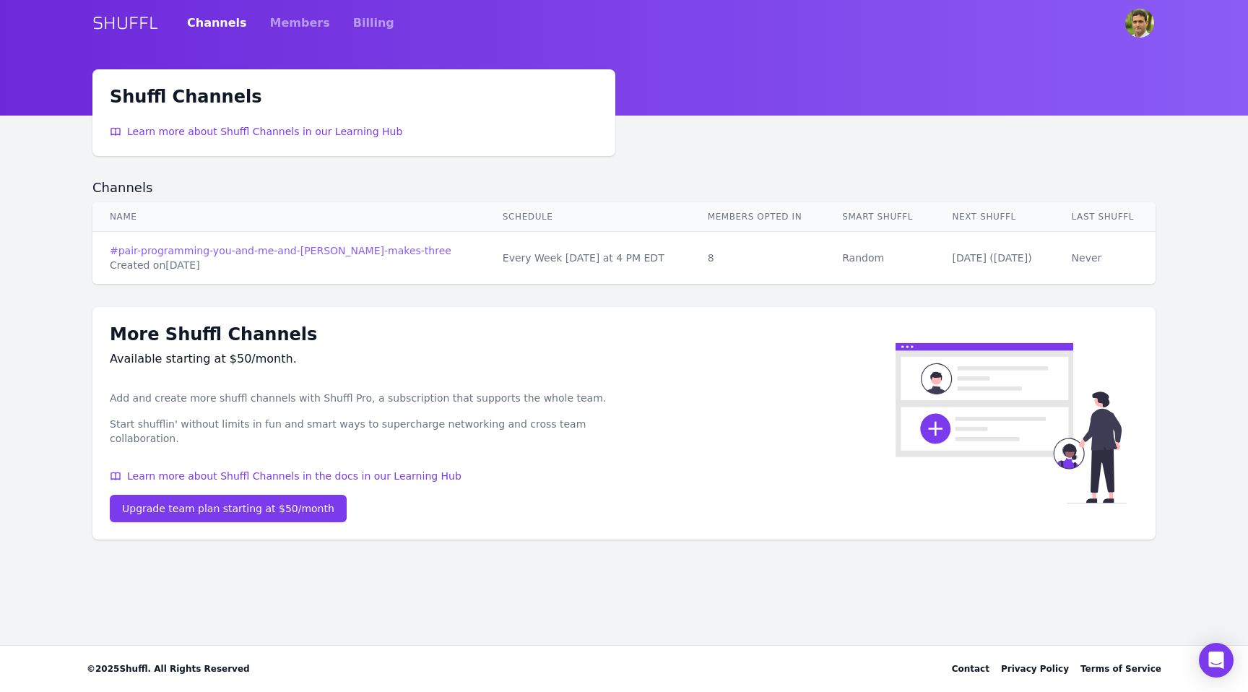
click at [295, 249] on link "# pair-programming-you-and-me-and-claude-makes-three" at bounding box center [289, 250] width 358 height 14
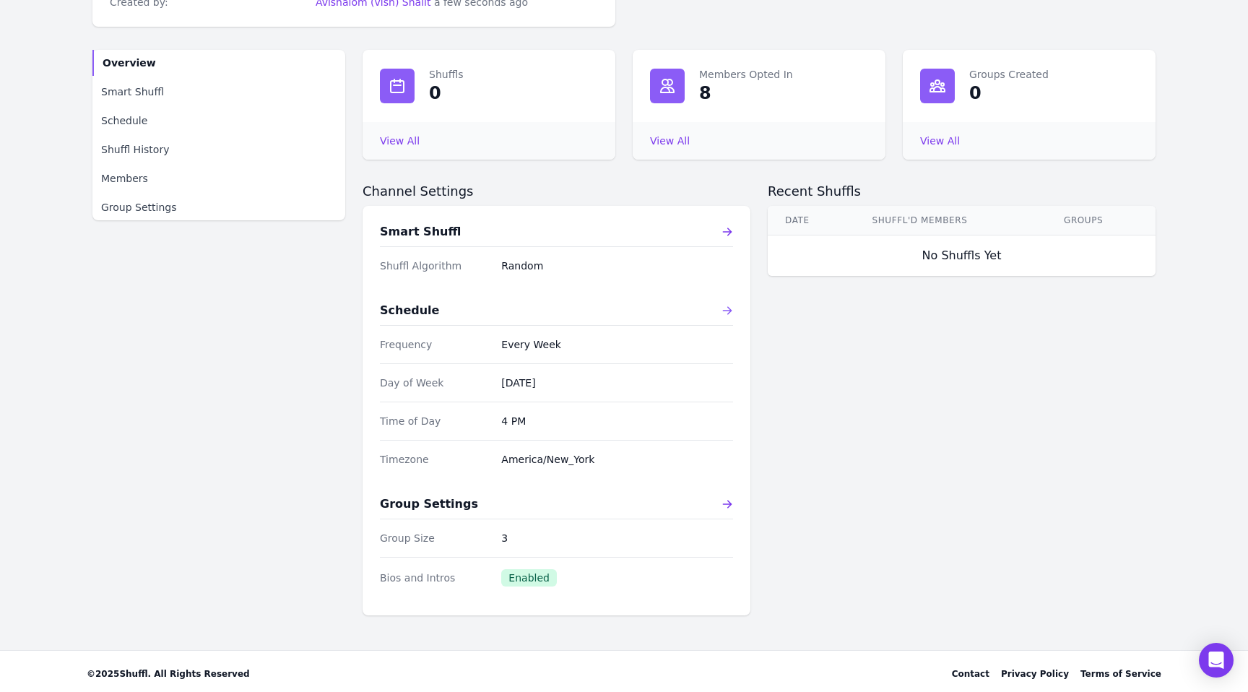
scroll to position [155, 0]
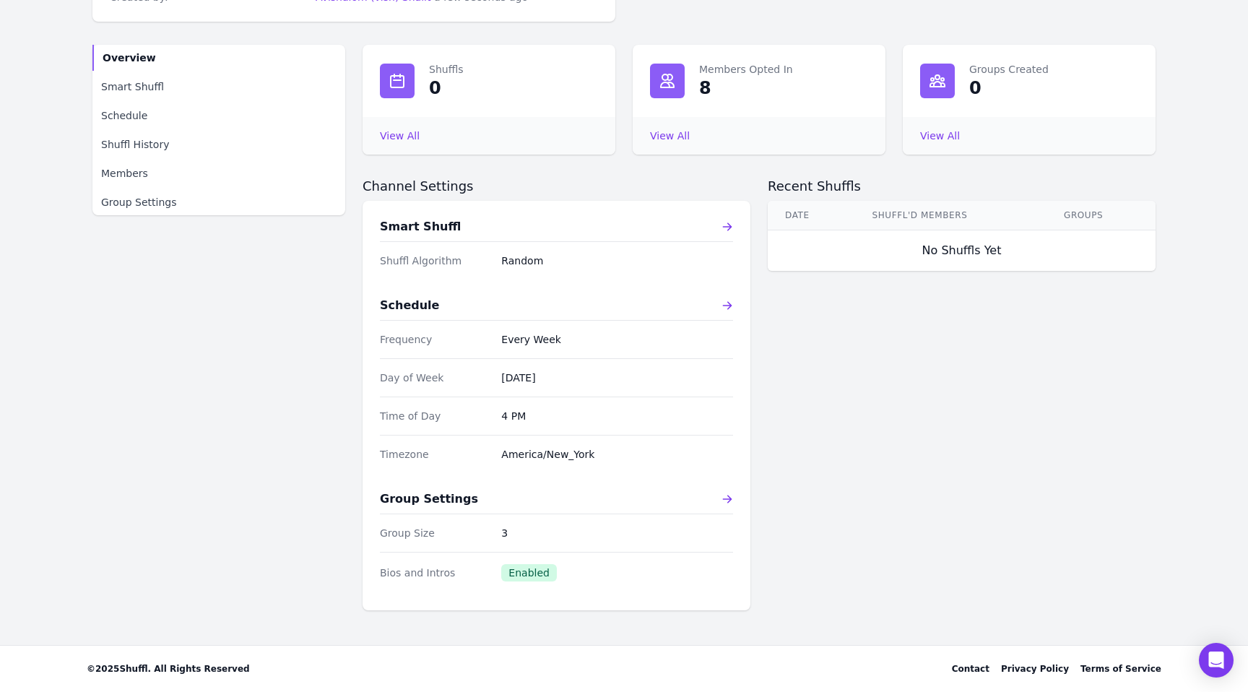
click at [498, 535] on div "Group Size 3" at bounding box center [556, 533] width 353 height 38
click at [722, 498] on icon at bounding box center [728, 499] width 12 height 12
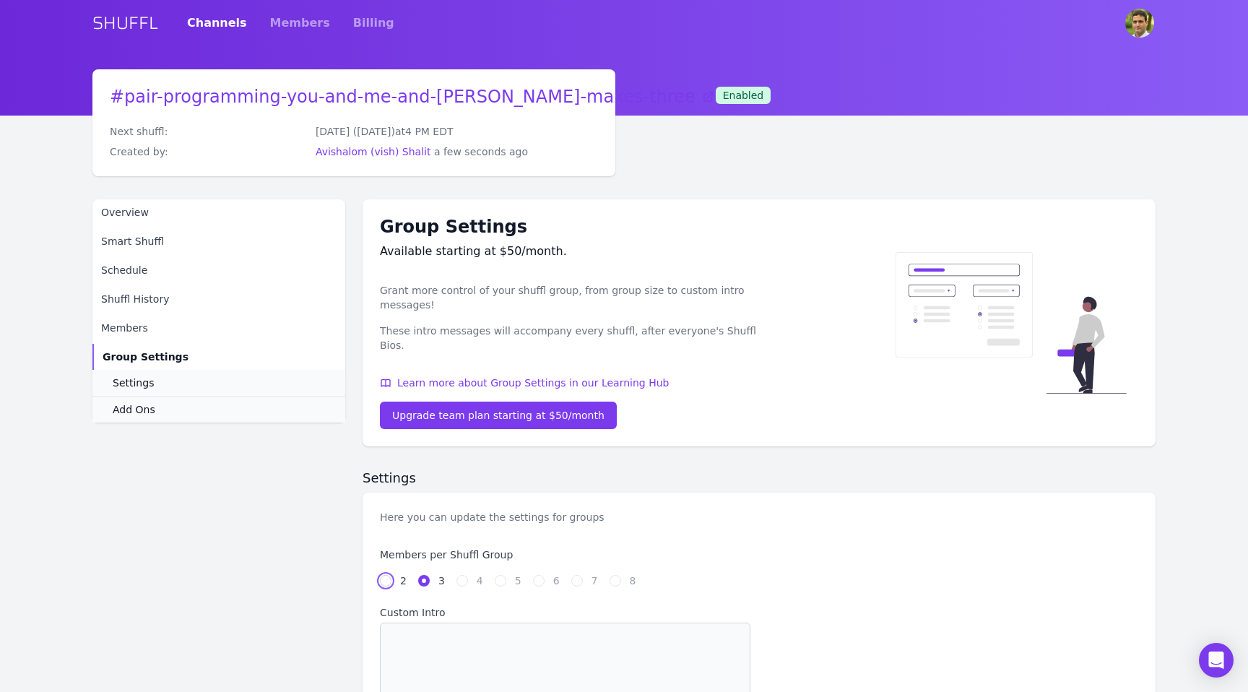
click at [385, 575] on input "2" at bounding box center [386, 581] width 12 height 12
radio input "true"
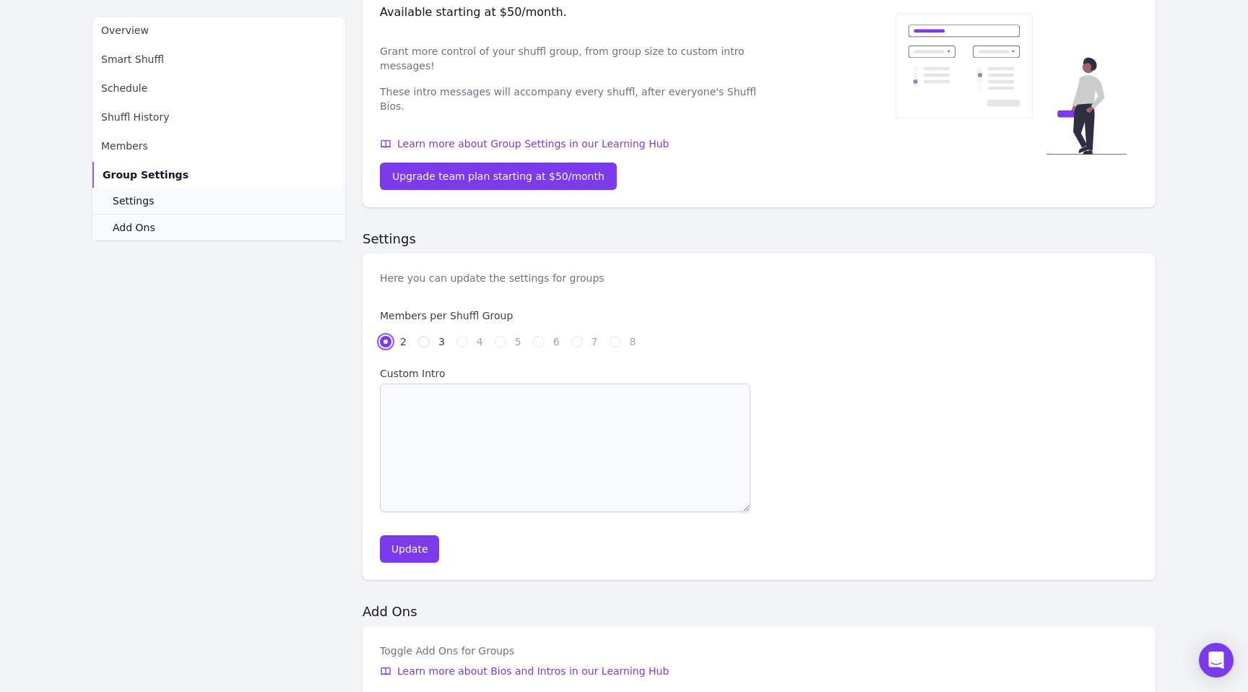
scroll to position [401, 0]
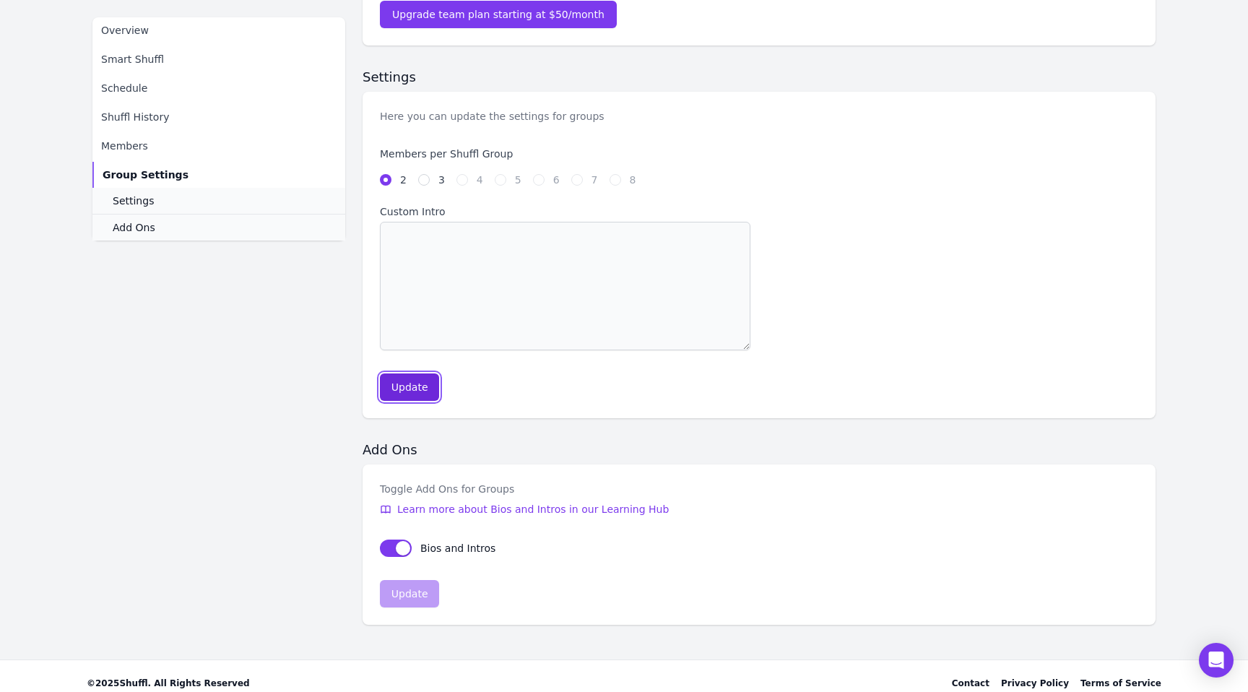
click at [426, 380] on div "Update" at bounding box center [410, 387] width 37 height 14
click at [425, 174] on input "3" at bounding box center [424, 180] width 12 height 12
radio input "true"
click at [386, 174] on input "2" at bounding box center [386, 180] width 12 height 12
radio input "true"
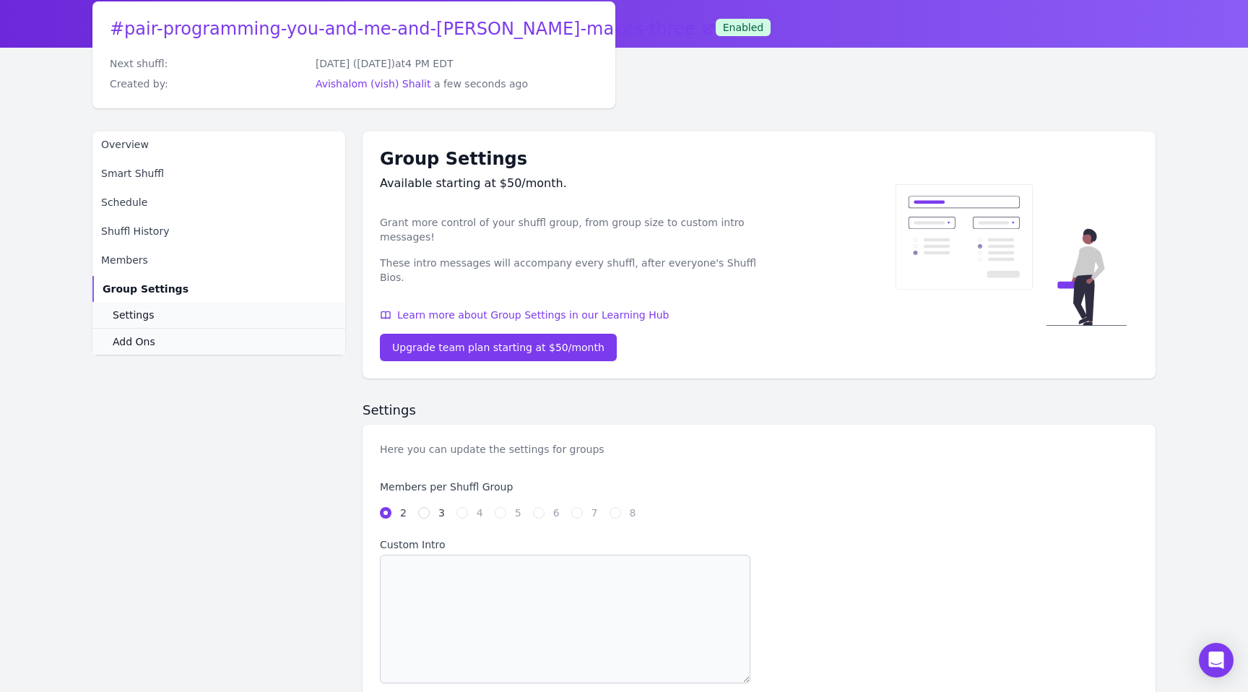
scroll to position [0, 0]
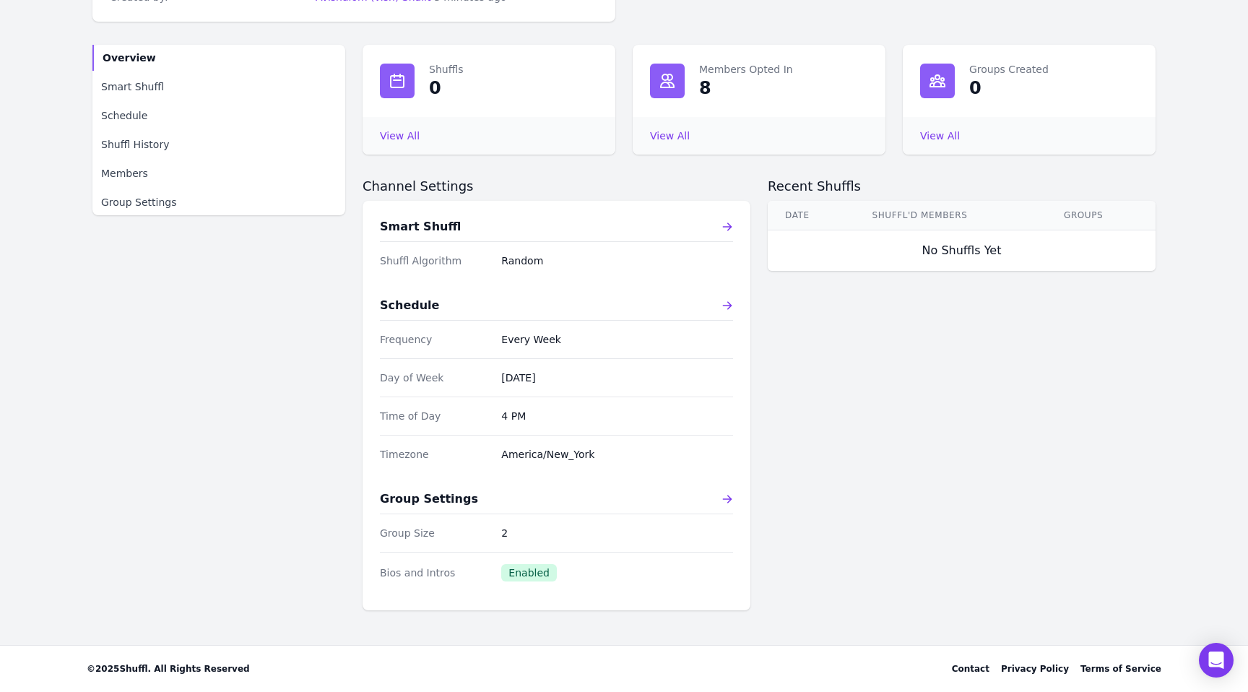
scroll to position [150, 0]
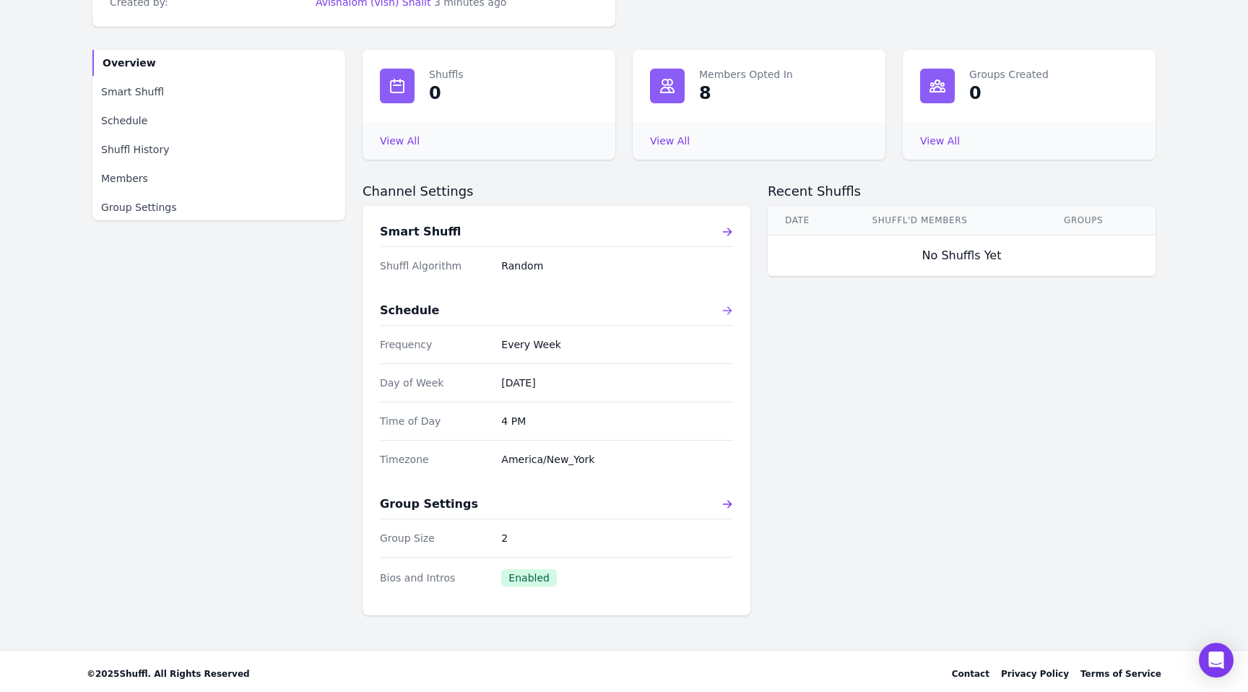
click at [730, 308] on icon at bounding box center [728, 311] width 12 height 12
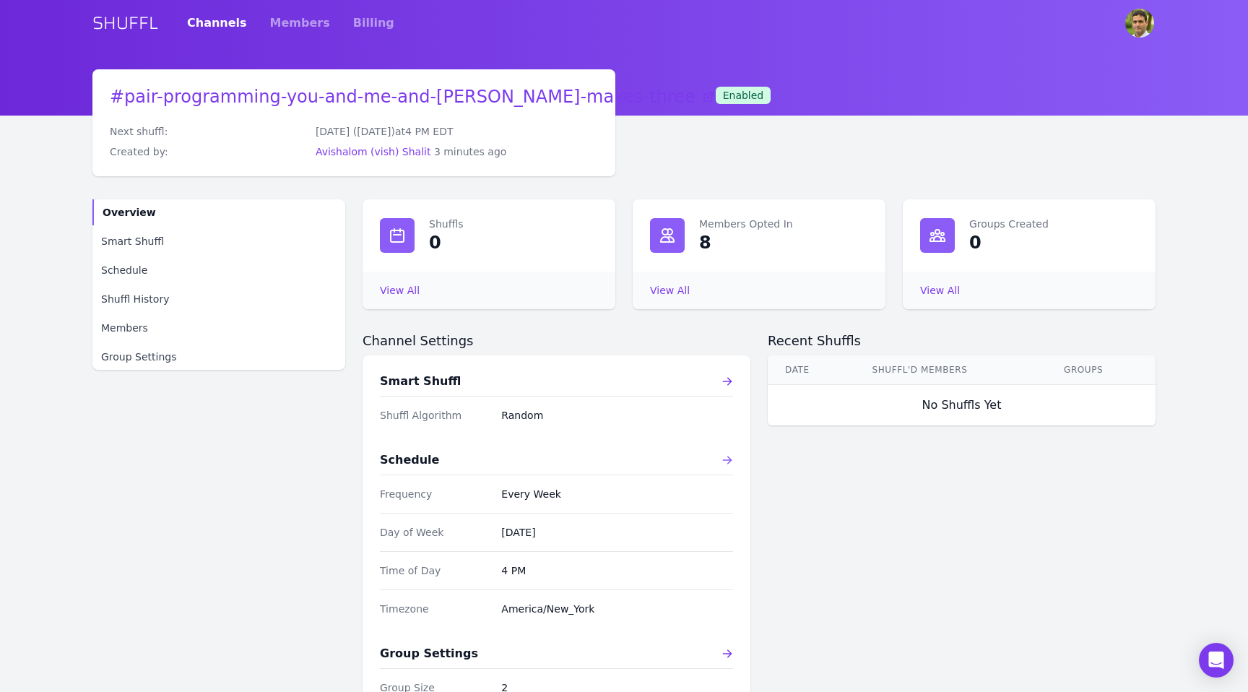
select select "pm"
select select "America/New_York"
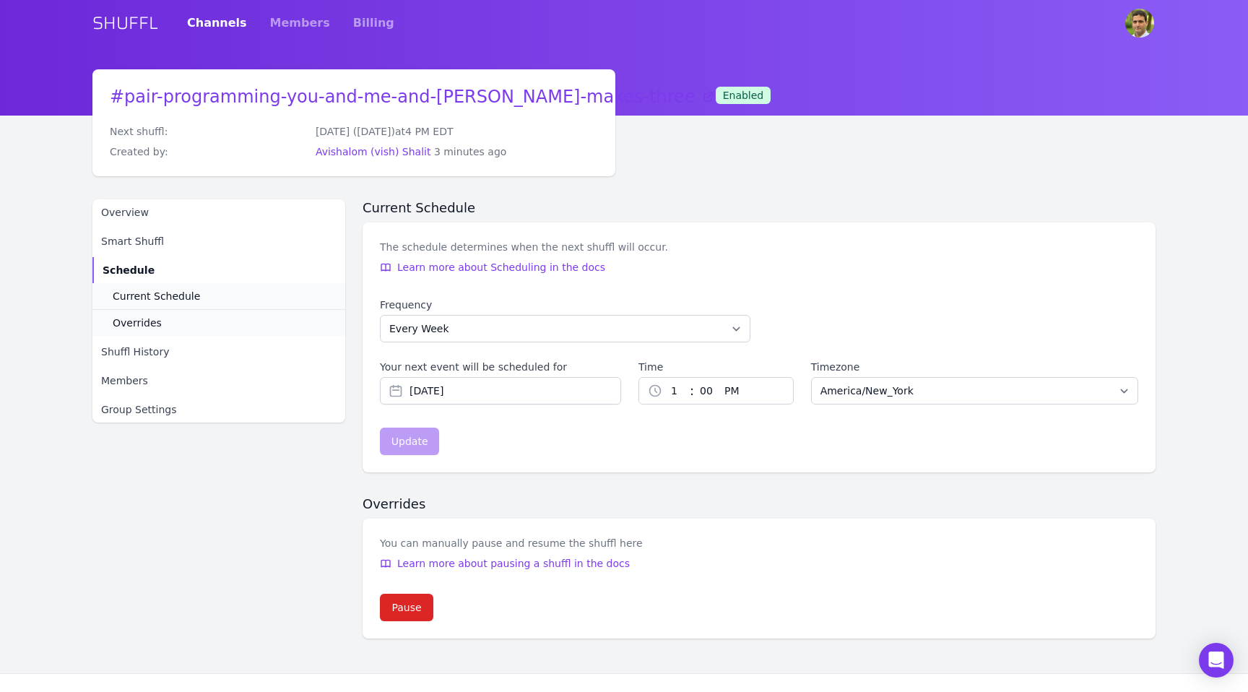
click at [829, 165] on div "# pair-programming-you-and-me-and-claude-makes-three Next shuffl: Sunday (Aug 1…" at bounding box center [623, 353] width 1063 height 569
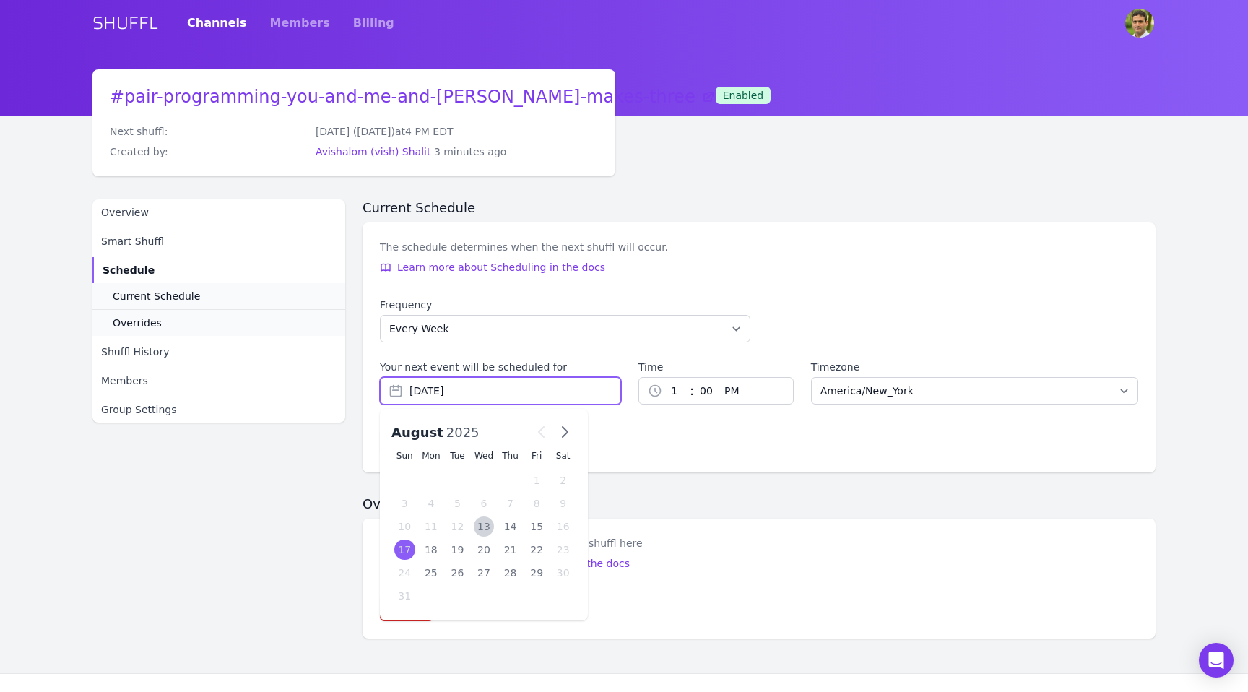
click at [438, 388] on input "Aug 17, 2025" at bounding box center [500, 390] width 241 height 27
click at [478, 522] on div "13" at bounding box center [484, 526] width 21 height 20
type input "Aug 13, 2025"
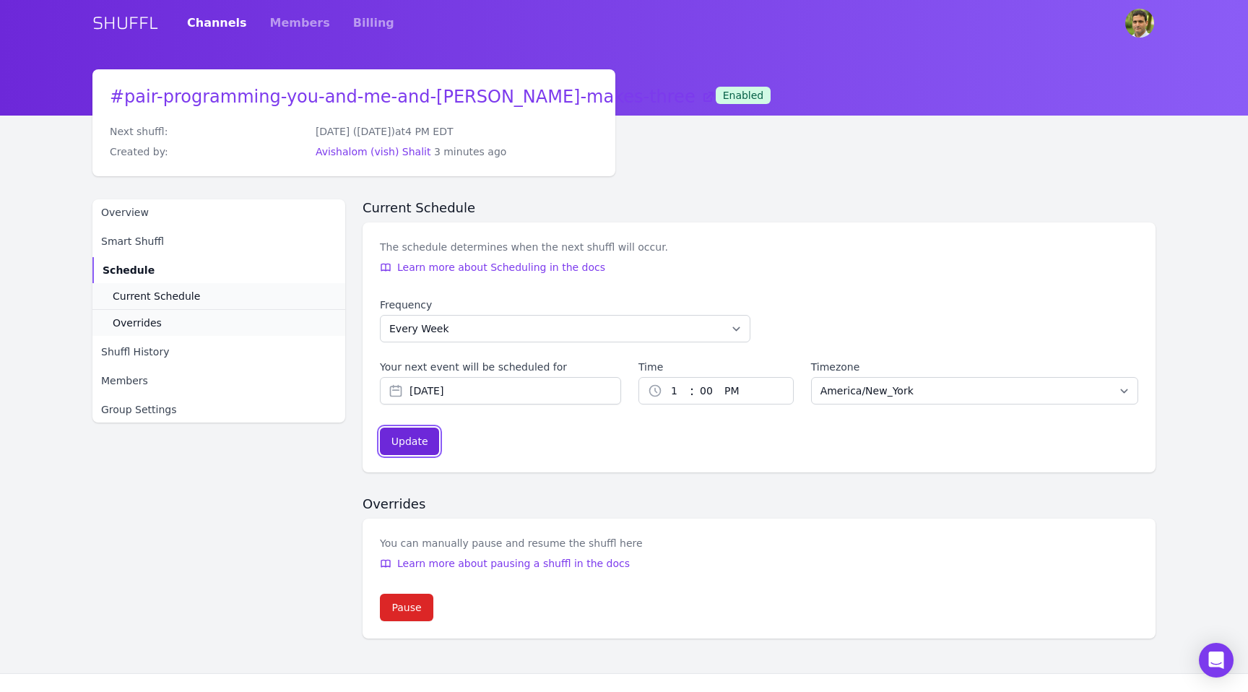
click at [415, 438] on div "Update" at bounding box center [410, 441] width 37 height 14
